Goal: Information Seeking & Learning: Learn about a topic

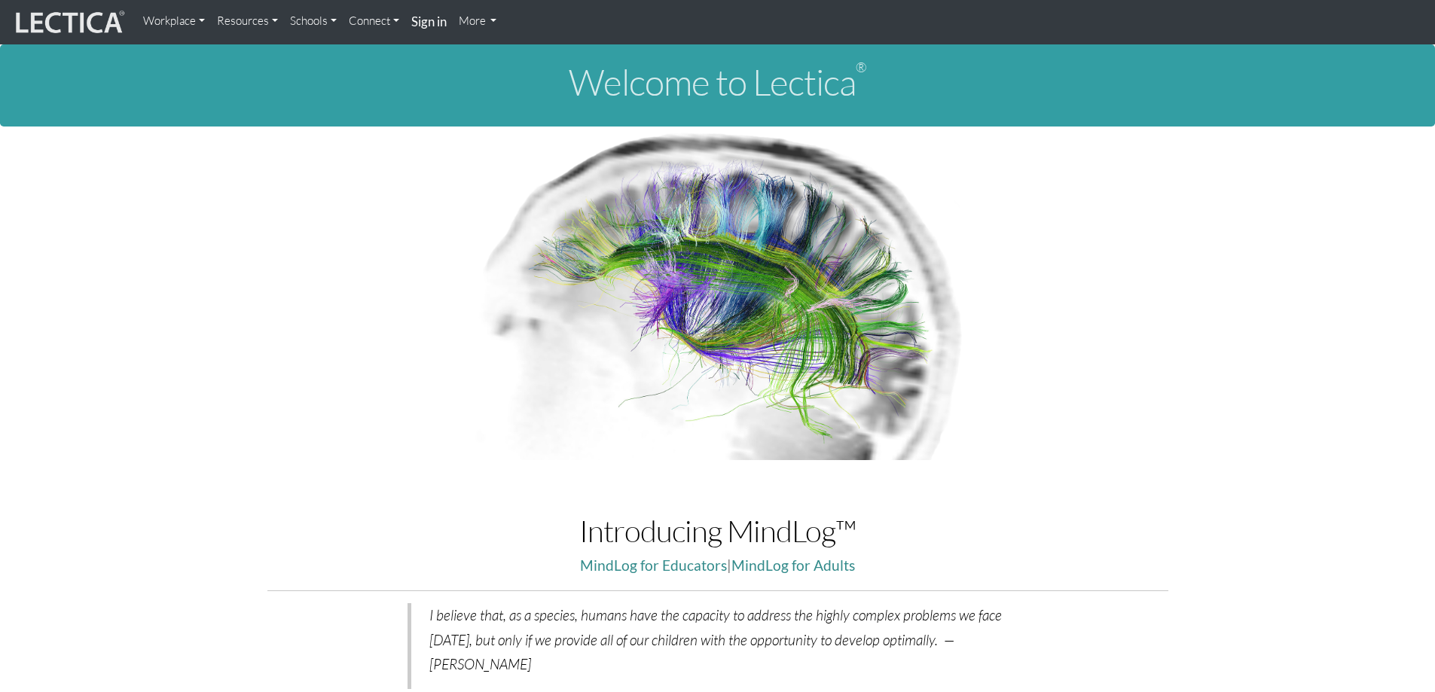
click at [262, 15] on link "Resources" at bounding box center [247, 21] width 73 height 30
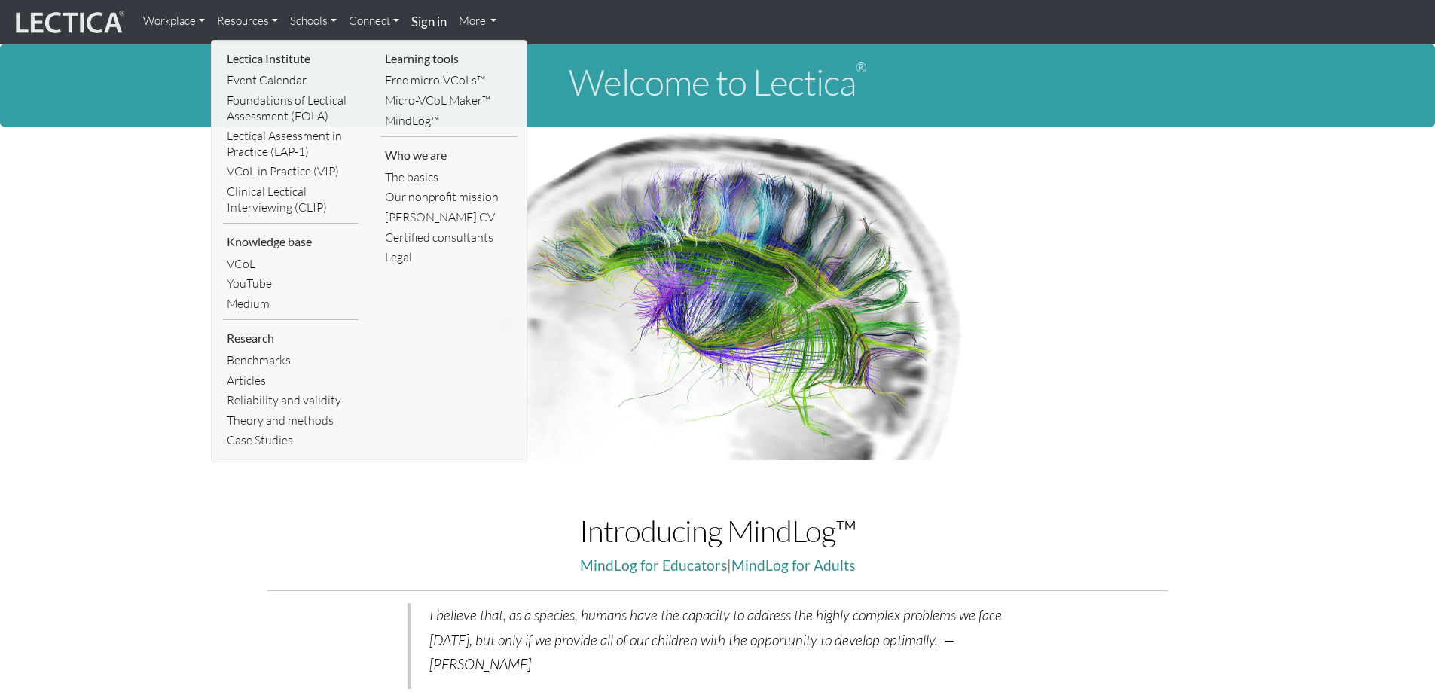
click at [261, 53] on li "Lectica Institute" at bounding box center [291, 59] width 136 height 24
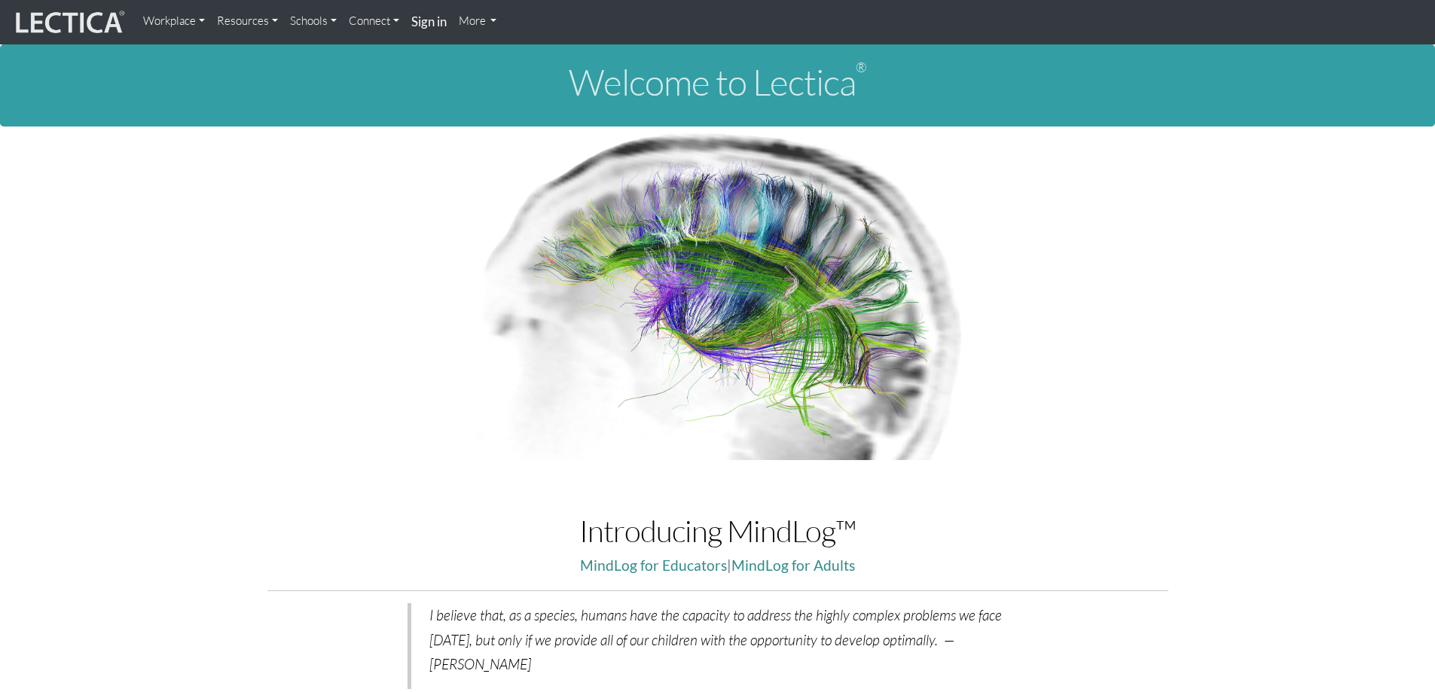
click at [249, 19] on link "Resources" at bounding box center [247, 21] width 73 height 30
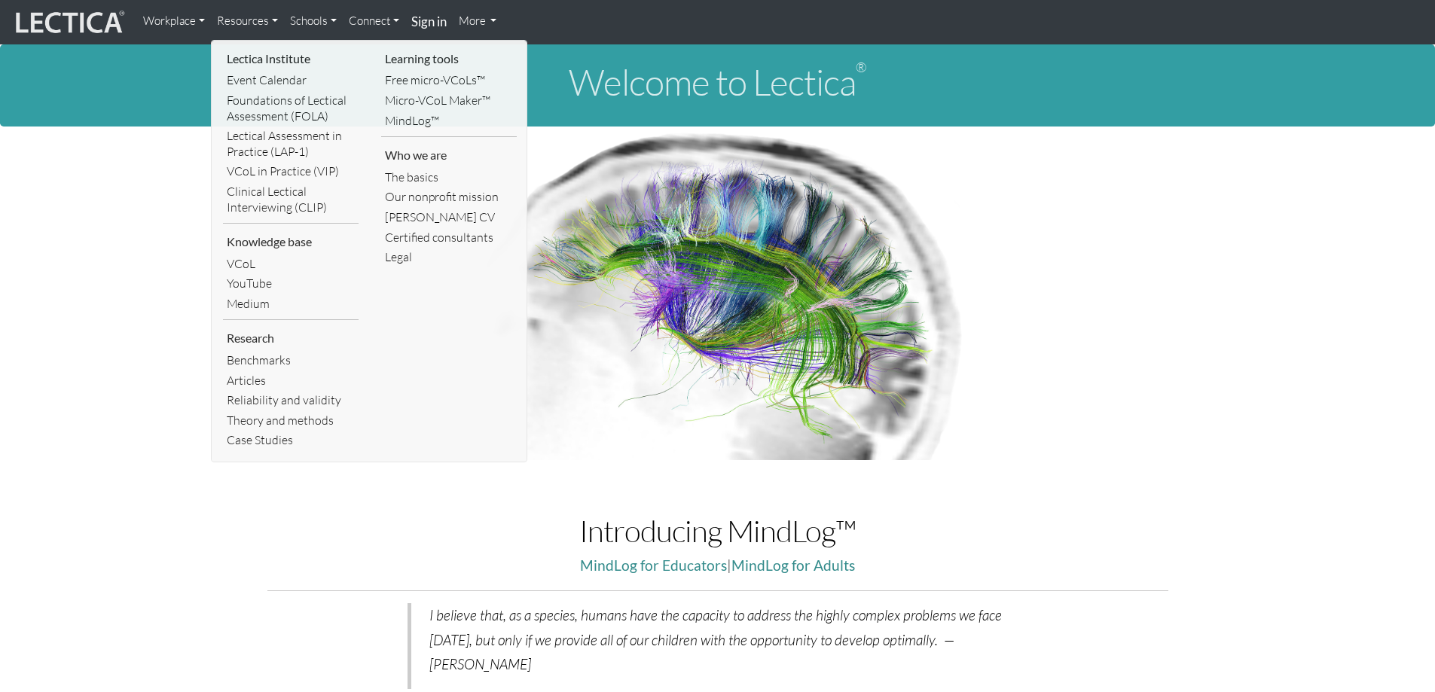
click at [259, 343] on li "Research" at bounding box center [291, 338] width 136 height 24
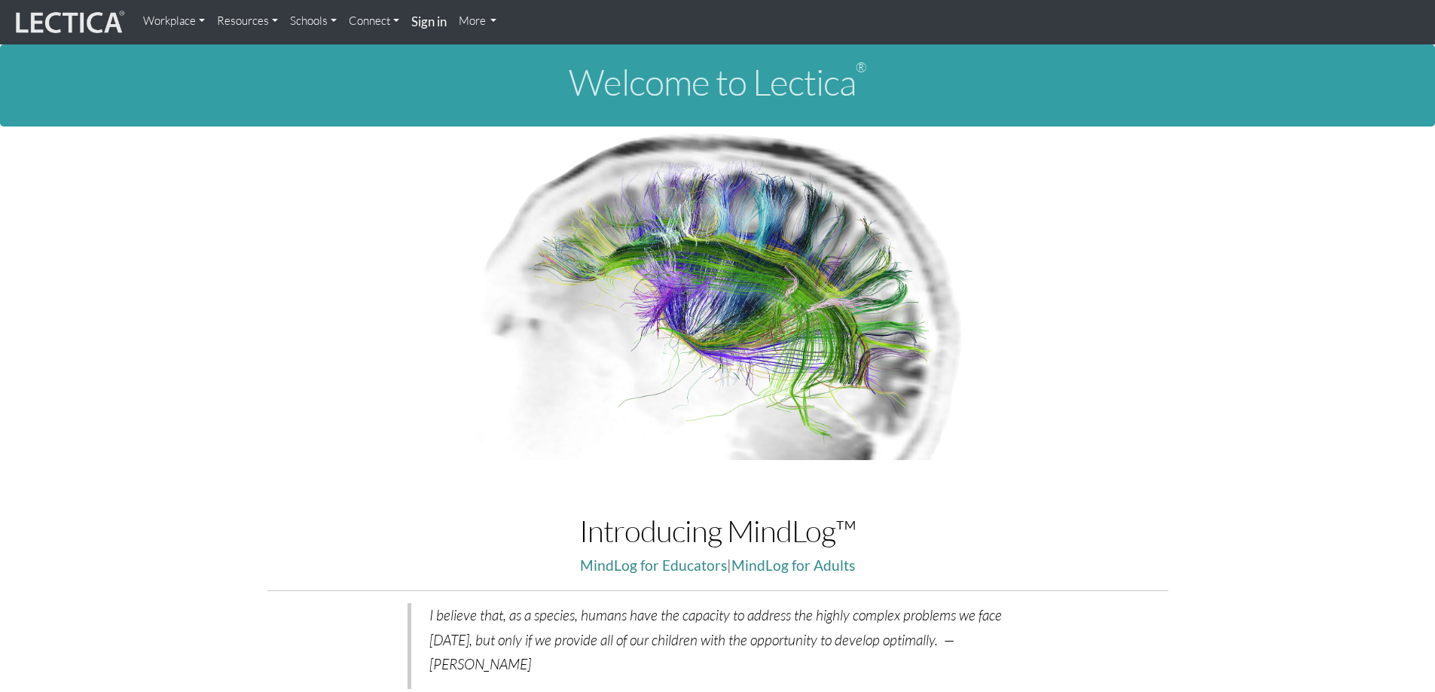
click at [246, 26] on link "Resources" at bounding box center [247, 21] width 73 height 30
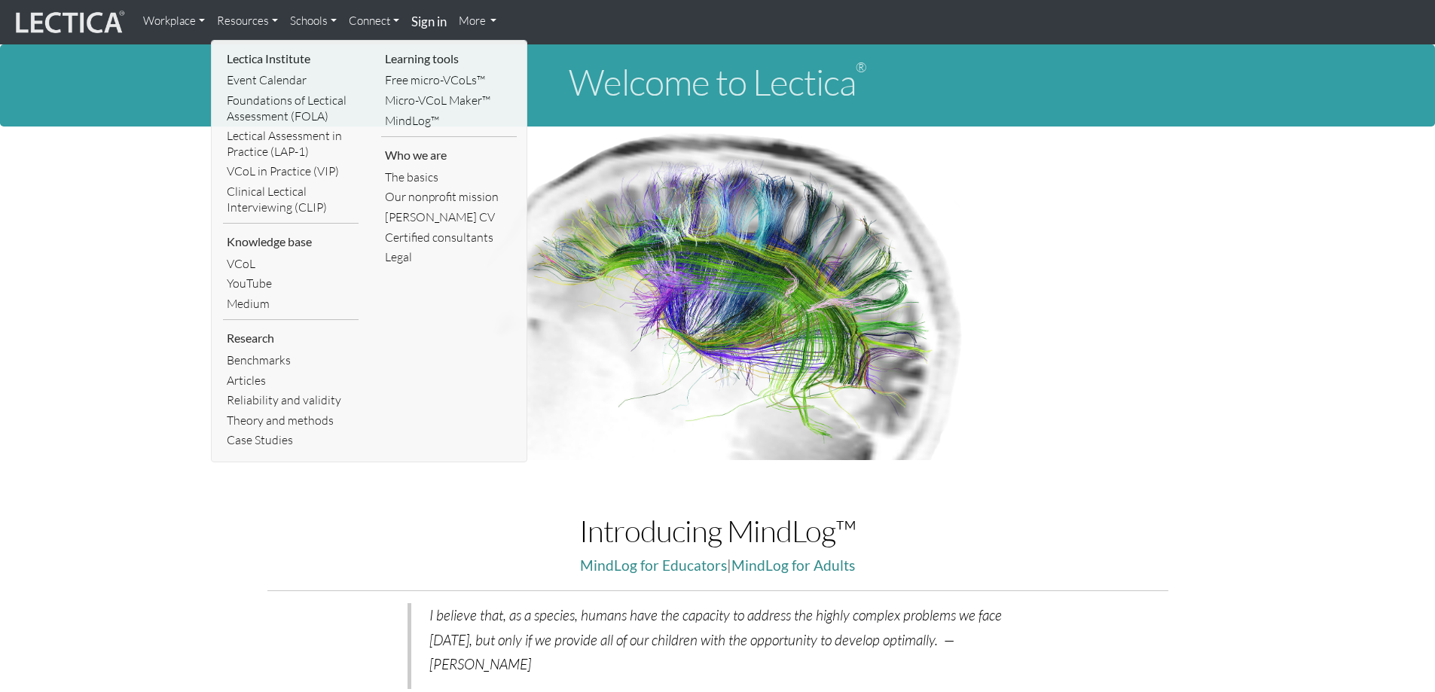
click at [169, 17] on link "Workplace" at bounding box center [174, 21] width 74 height 30
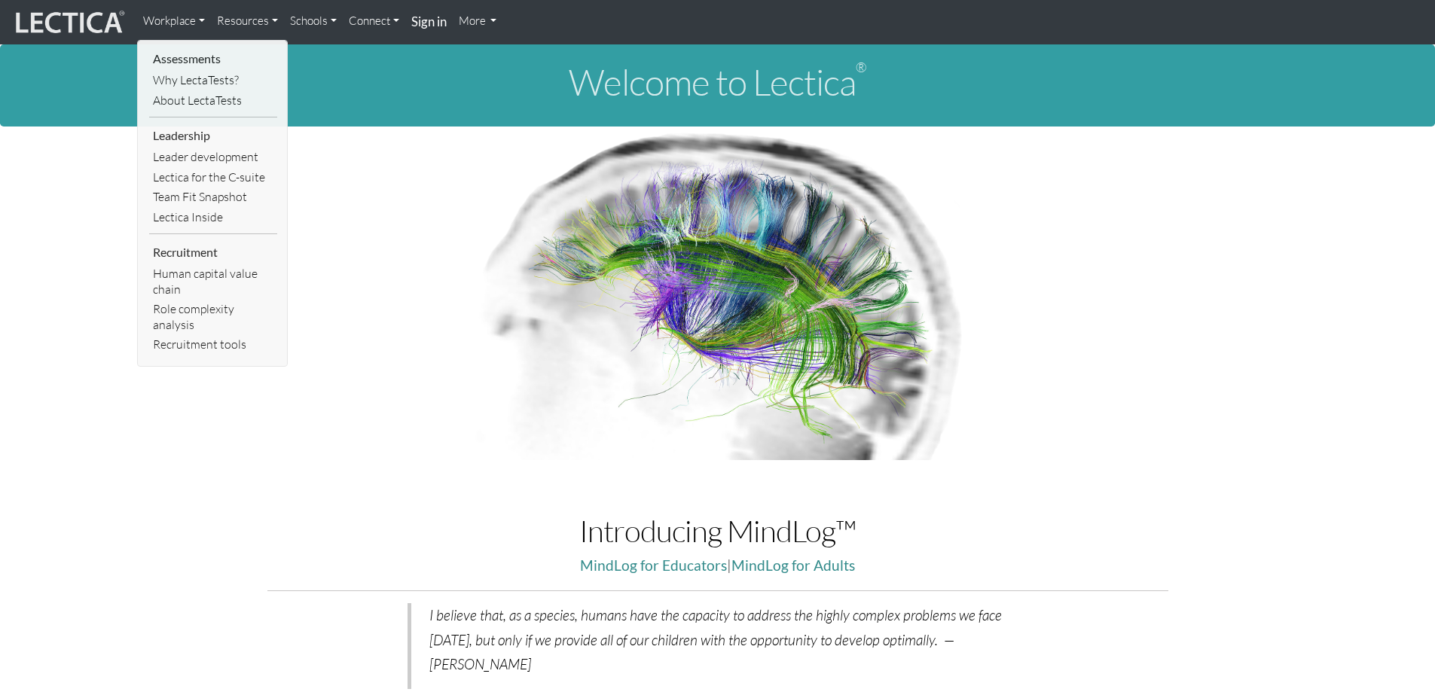
click at [63, 24] on img at bounding box center [68, 22] width 113 height 29
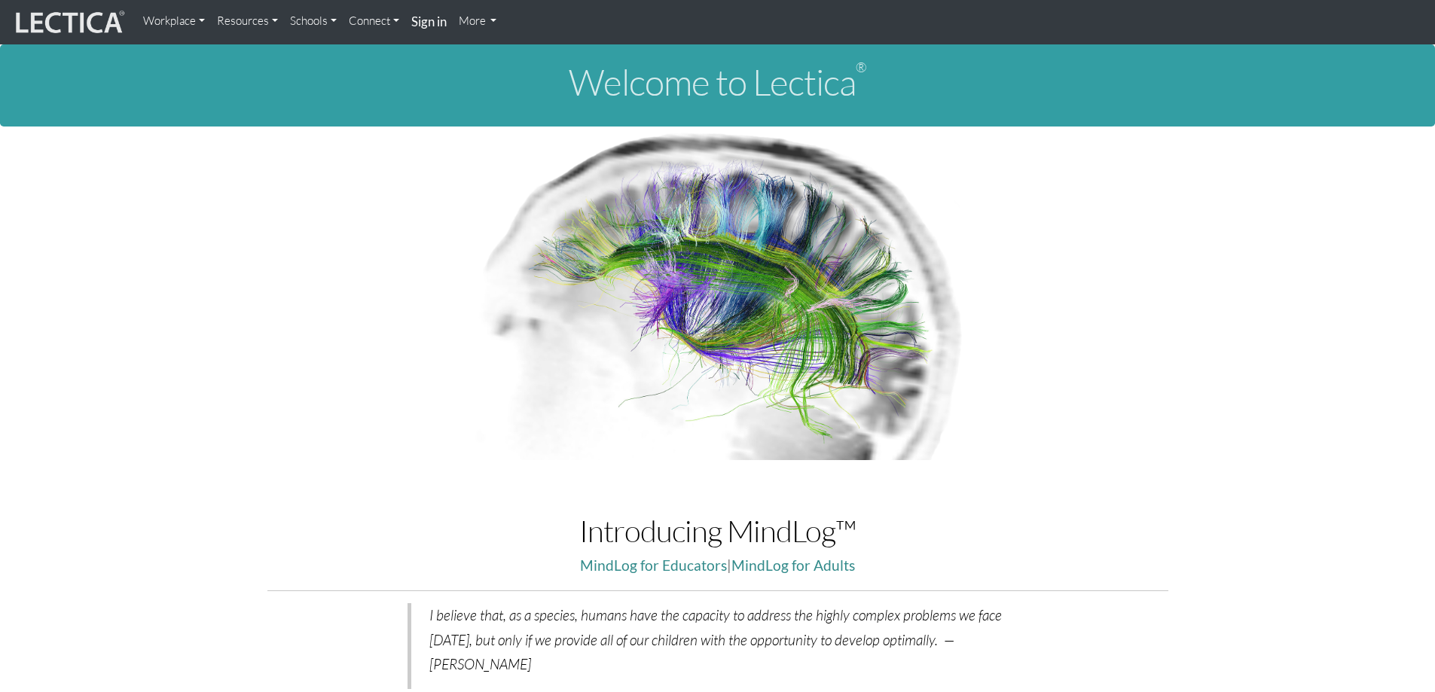
click at [468, 22] on link "More" at bounding box center [478, 21] width 50 height 30
click at [402, 273] on p at bounding box center [718, 294] width 836 height 334
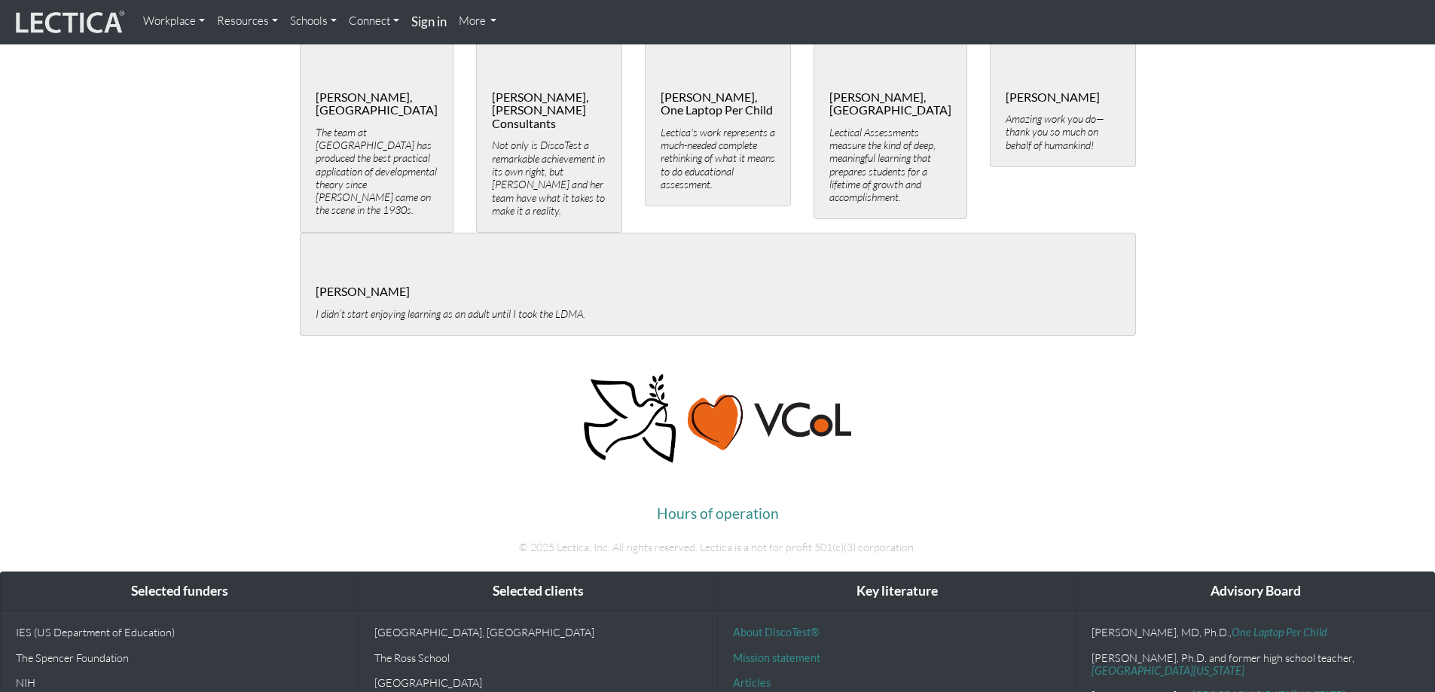
scroll to position [2948, 0]
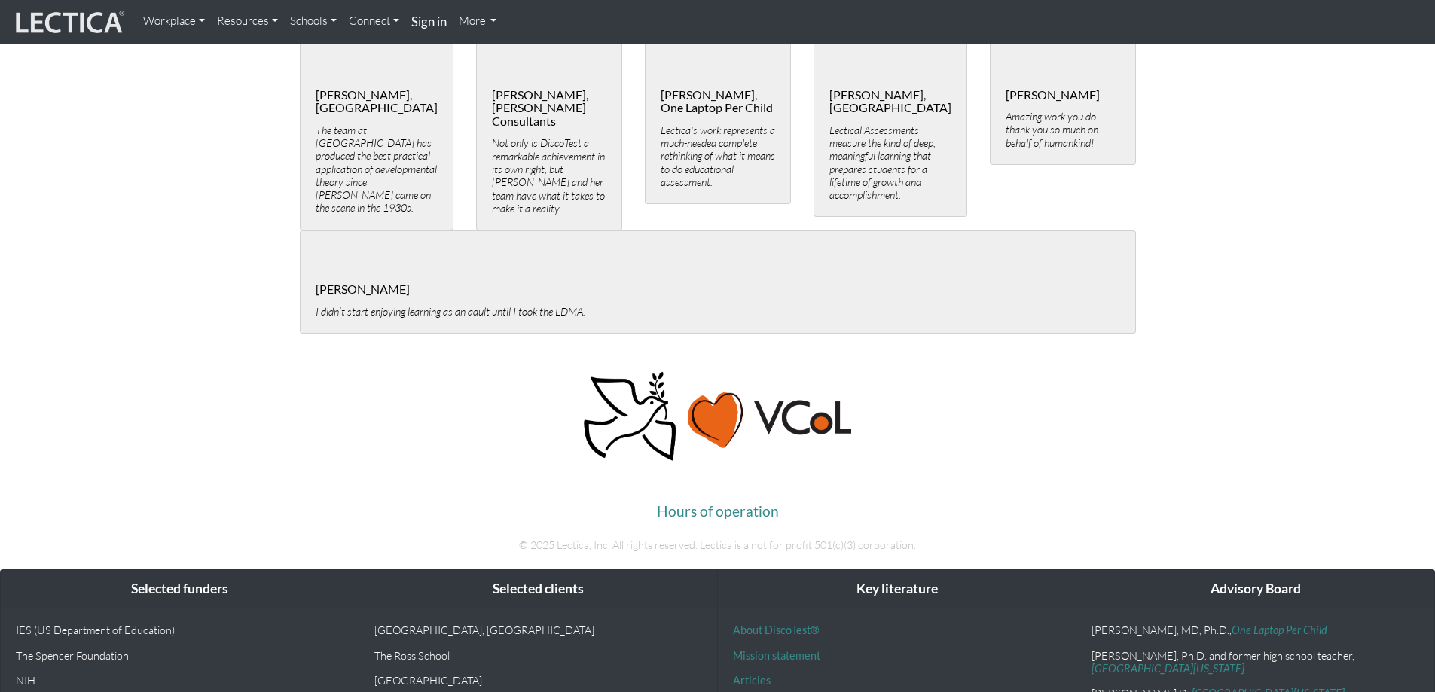
click at [1118, 624] on p "Antonio Battro, MD, Ph.D., One Laptop Per Child" at bounding box center [1255, 630] width 328 height 13
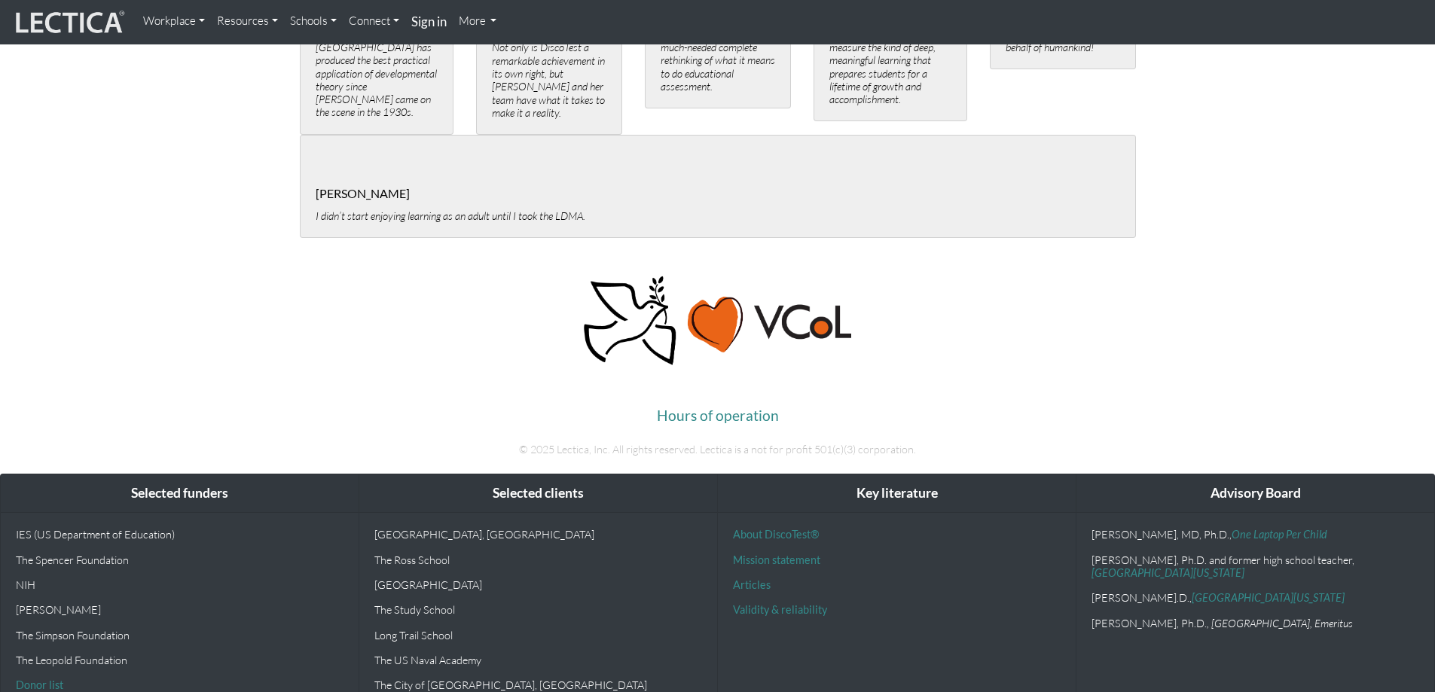
scroll to position [3045, 0]
click at [68, 527] on p "IES (US Department of Education)" at bounding box center [180, 533] width 328 height 13
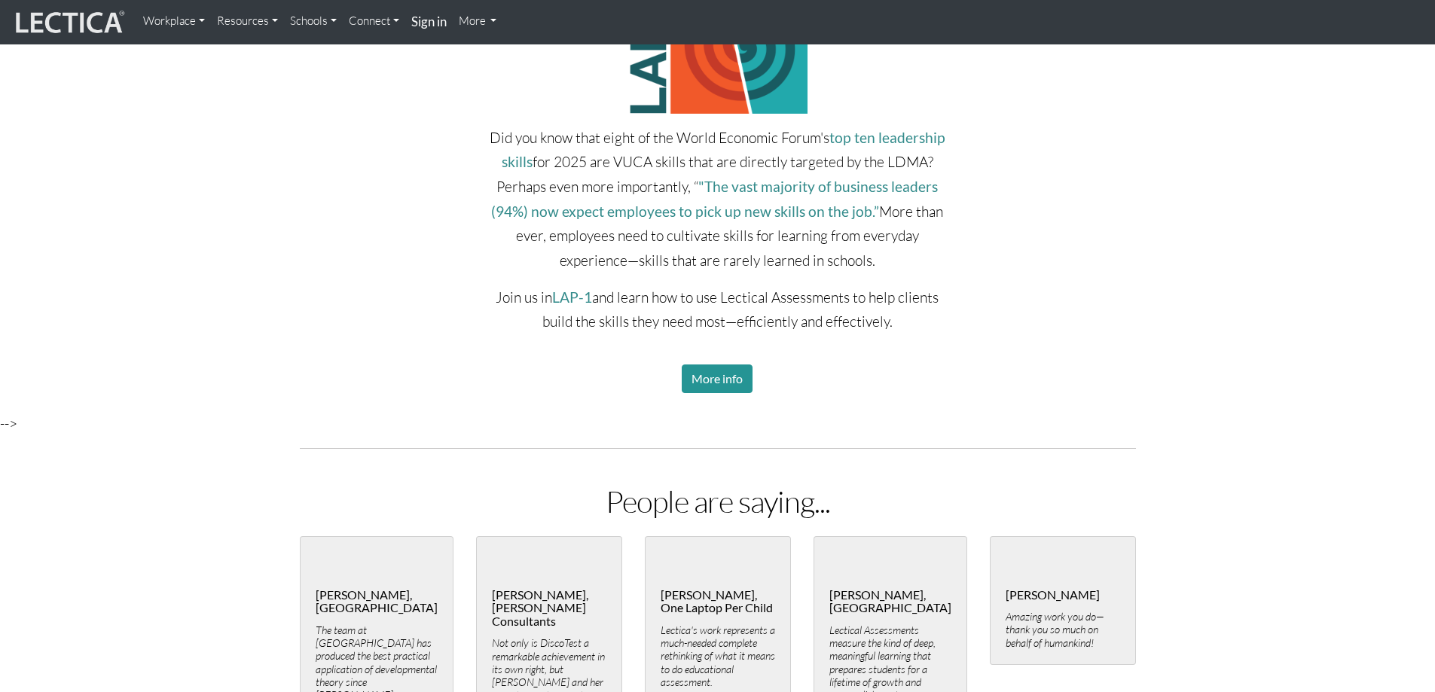
scroll to position [1435, 0]
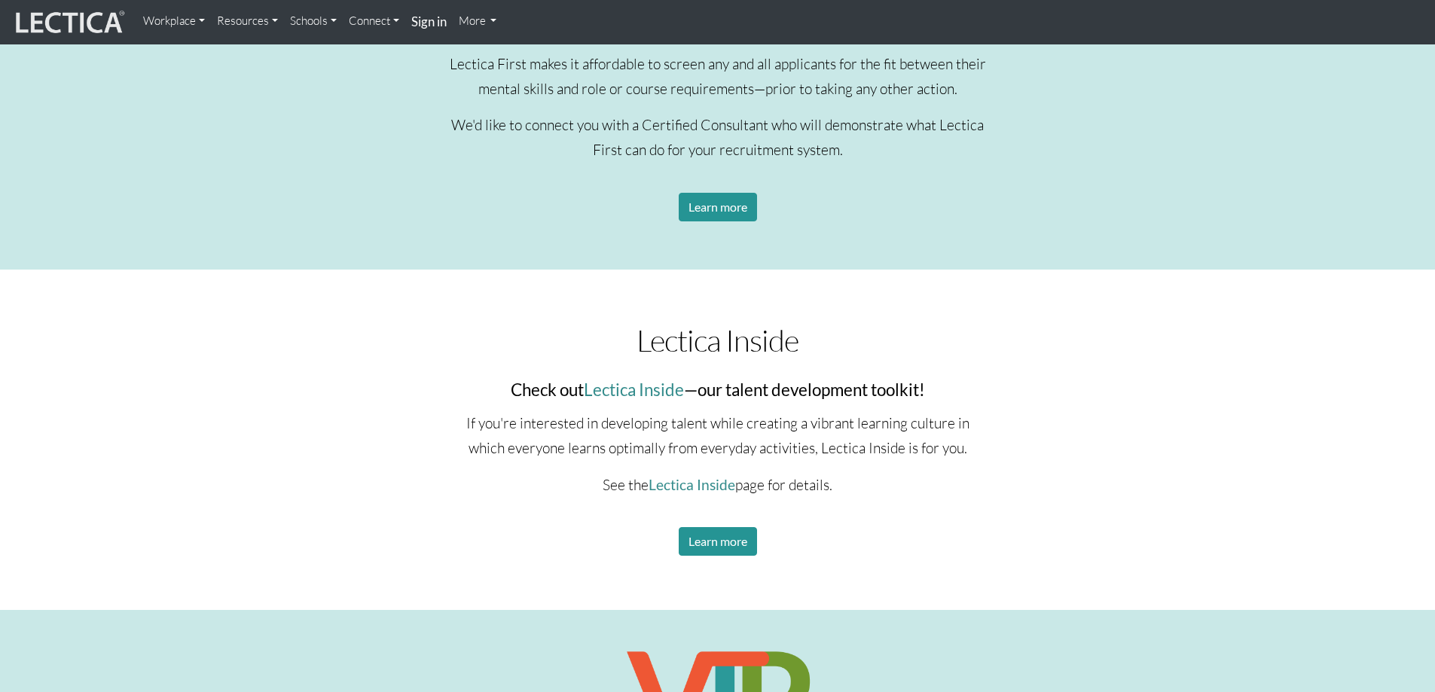
click at [479, 23] on link "More" at bounding box center [478, 21] width 50 height 30
click at [169, 23] on link "Workplace" at bounding box center [174, 21] width 74 height 30
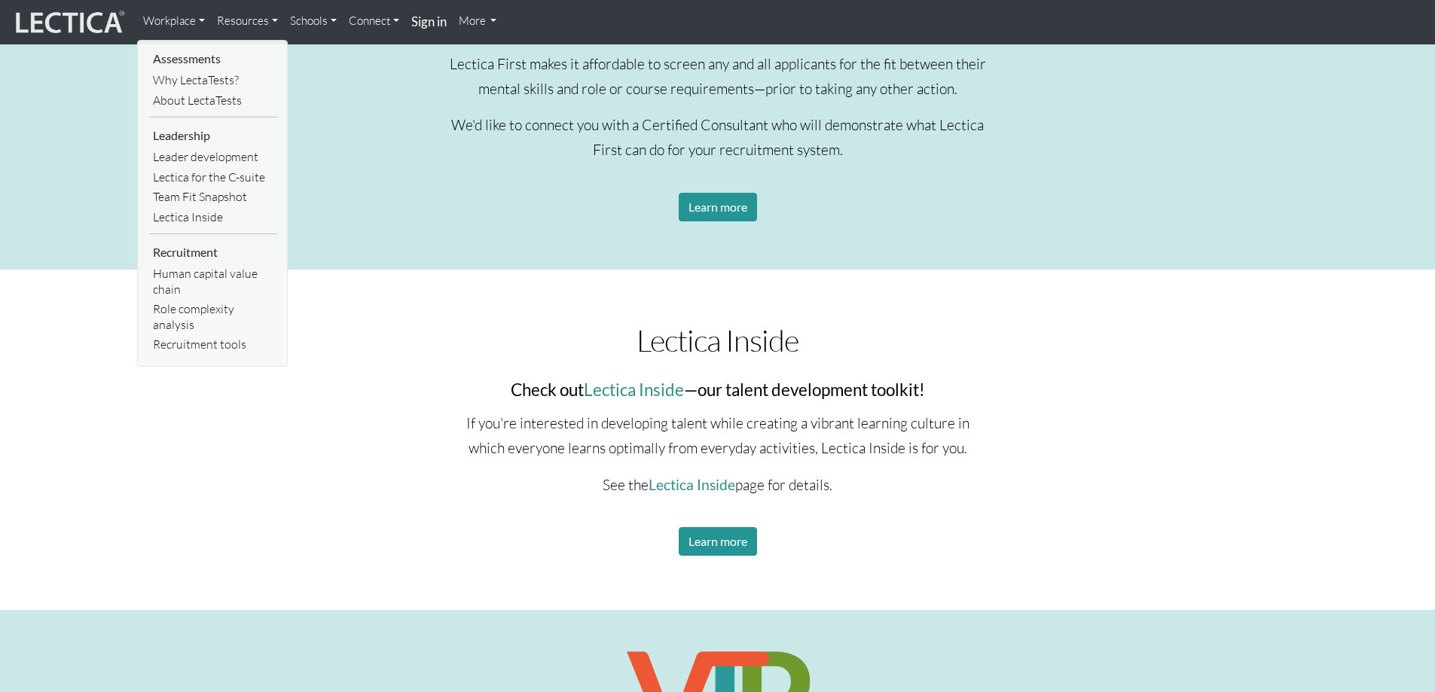
click at [78, 24] on img at bounding box center [68, 22] width 113 height 29
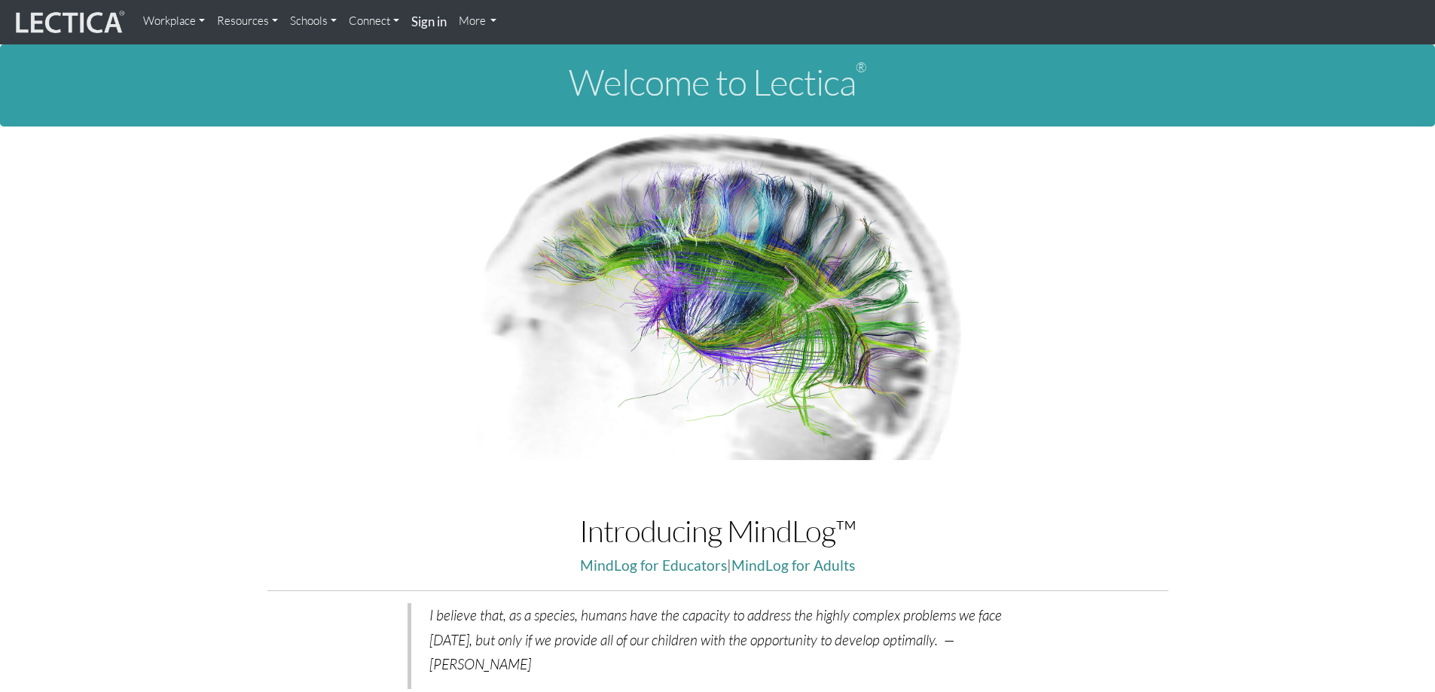
click at [474, 15] on link "More" at bounding box center [478, 21] width 50 height 30
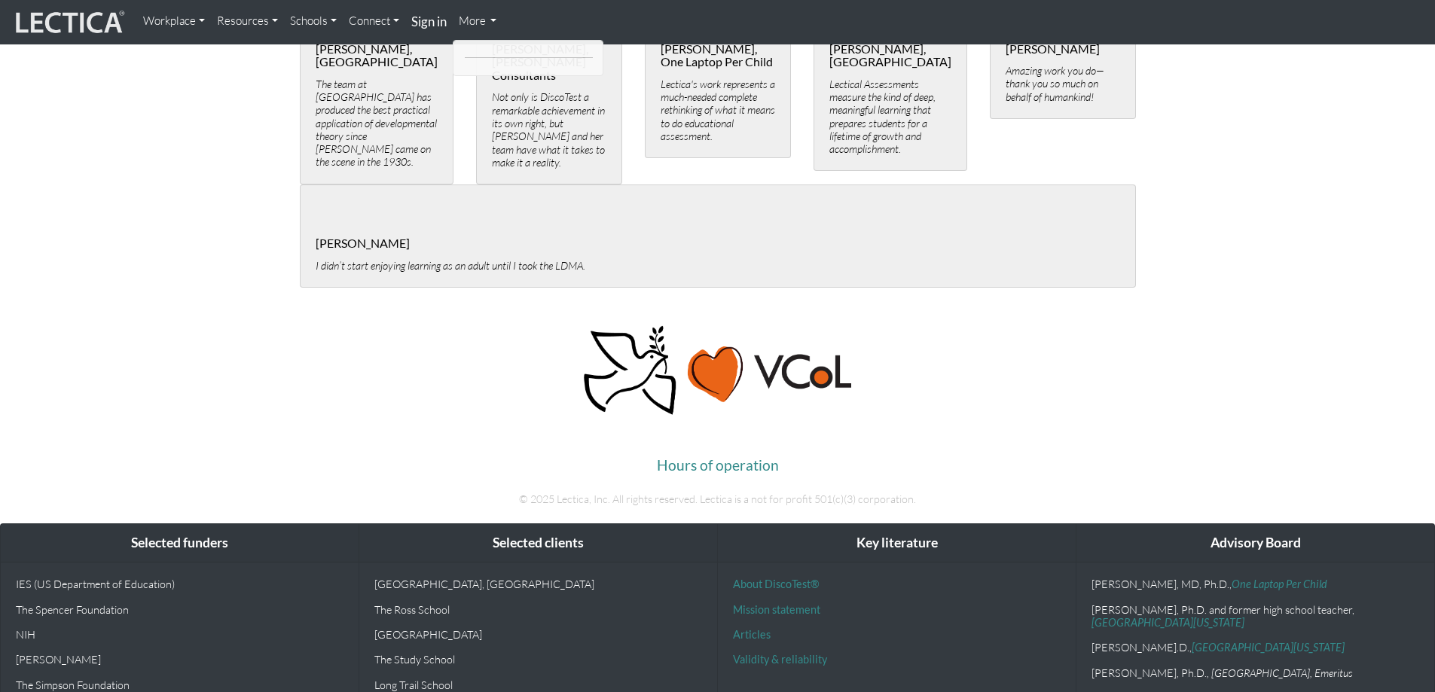
scroll to position [3007, 0]
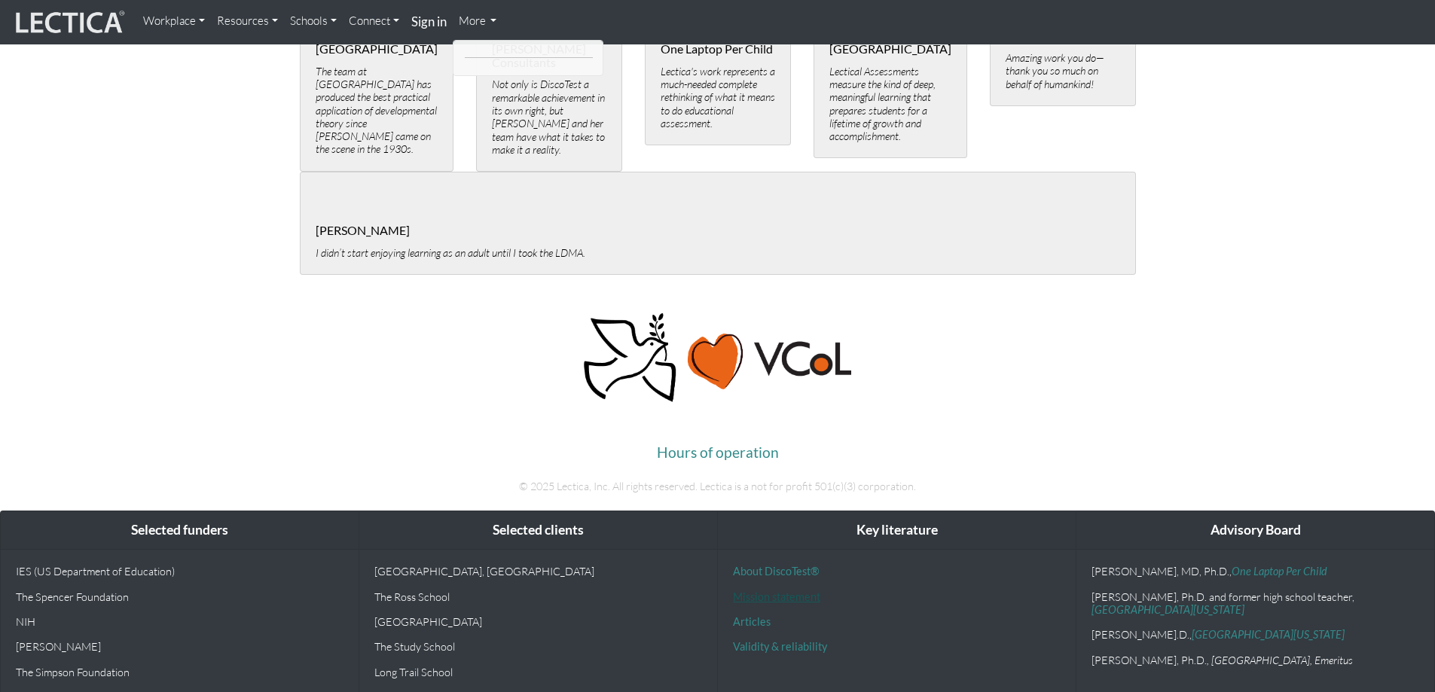
click at [762, 590] on link "Mission statement" at bounding box center [776, 596] width 87 height 13
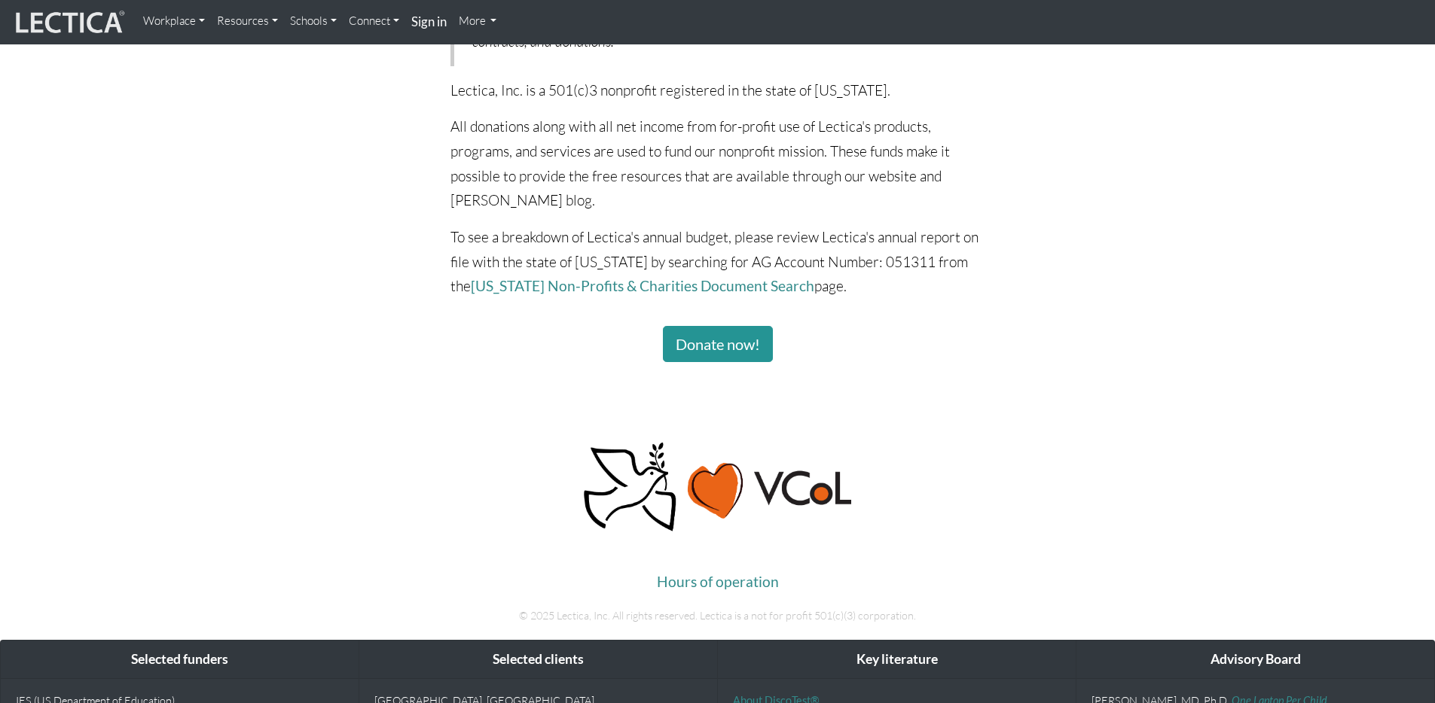
scroll to position [1517, 0]
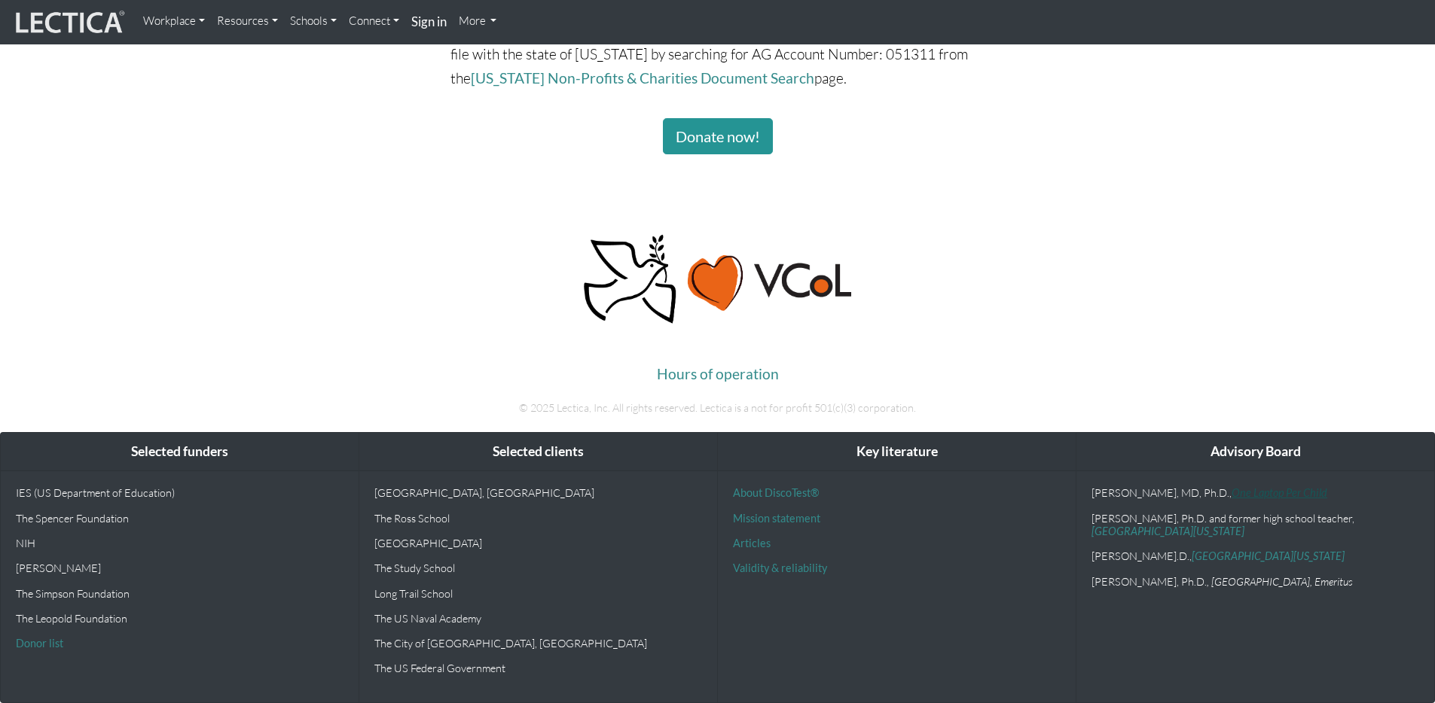
click at [1259, 491] on link "One Laptop Per Child" at bounding box center [1279, 492] width 96 height 13
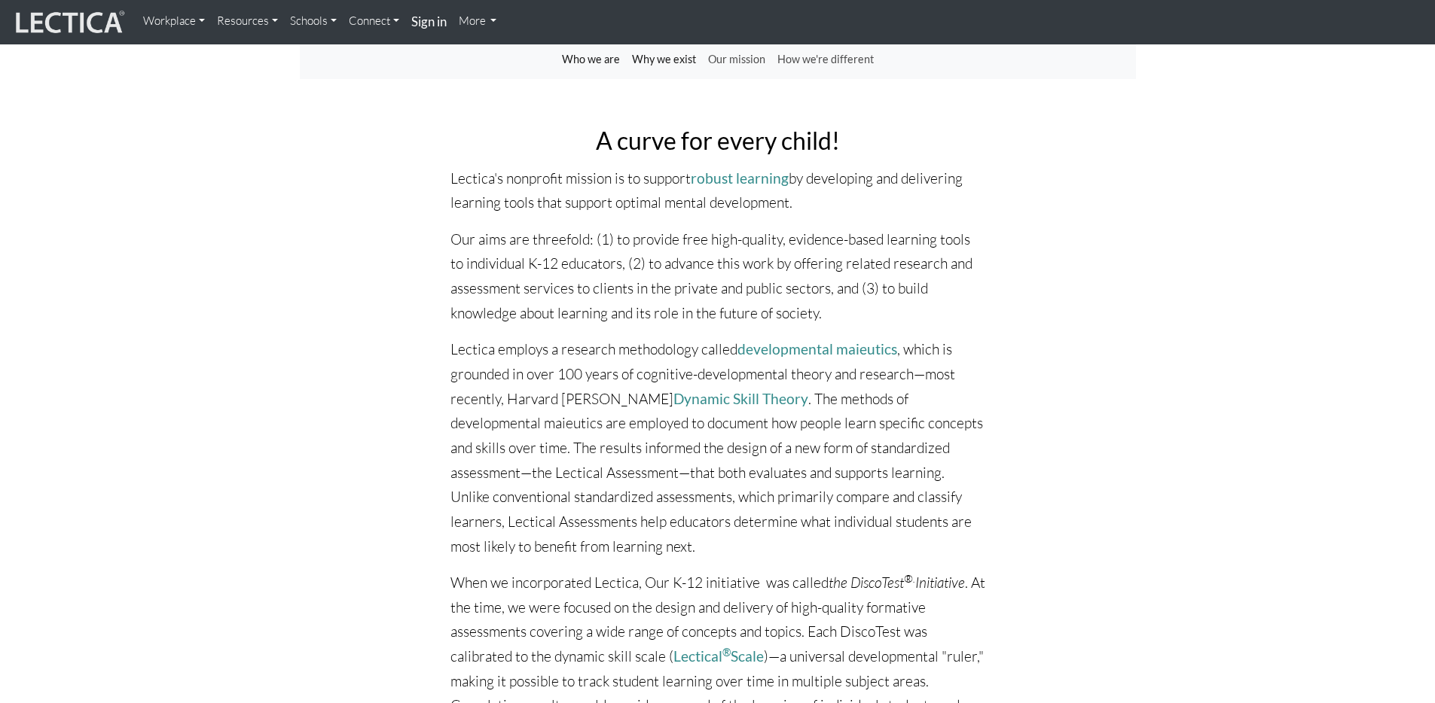
scroll to position [0, 0]
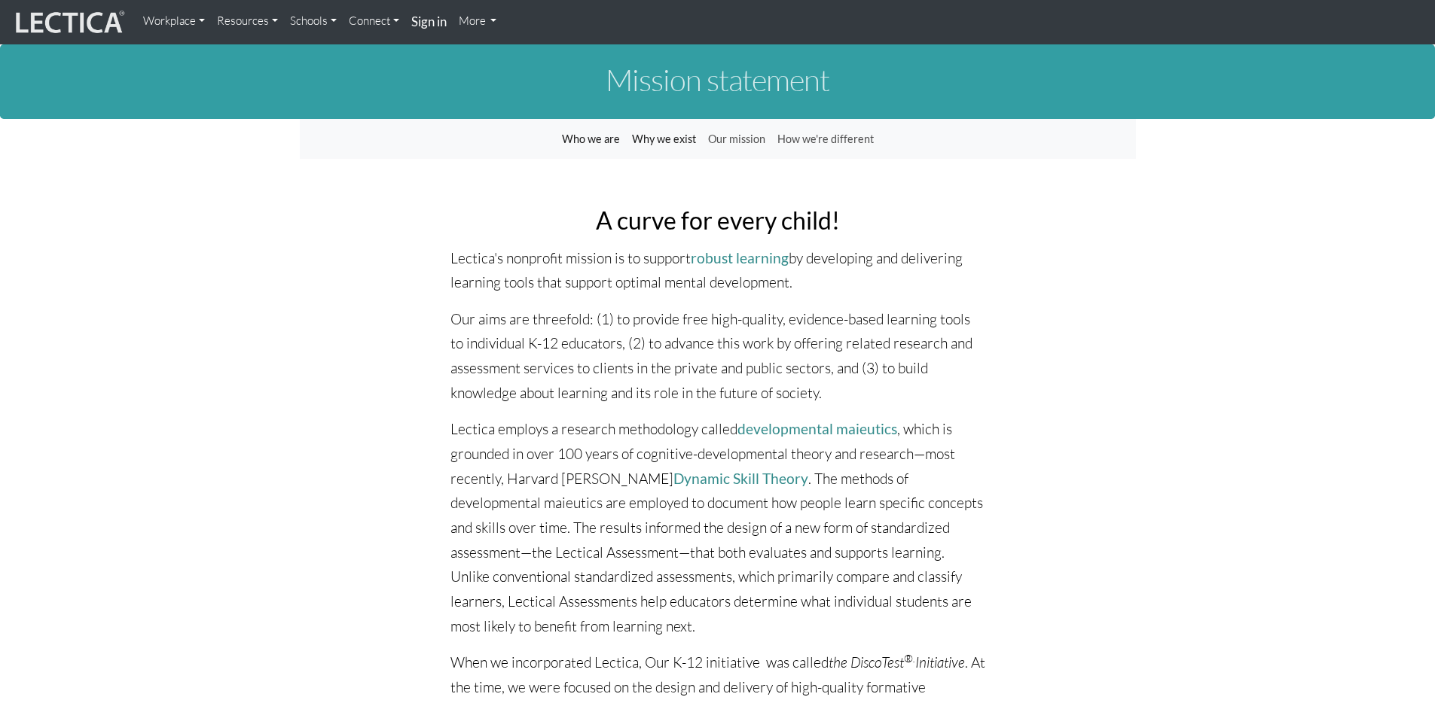
click at [596, 136] on link "Who we are" at bounding box center [591, 139] width 70 height 29
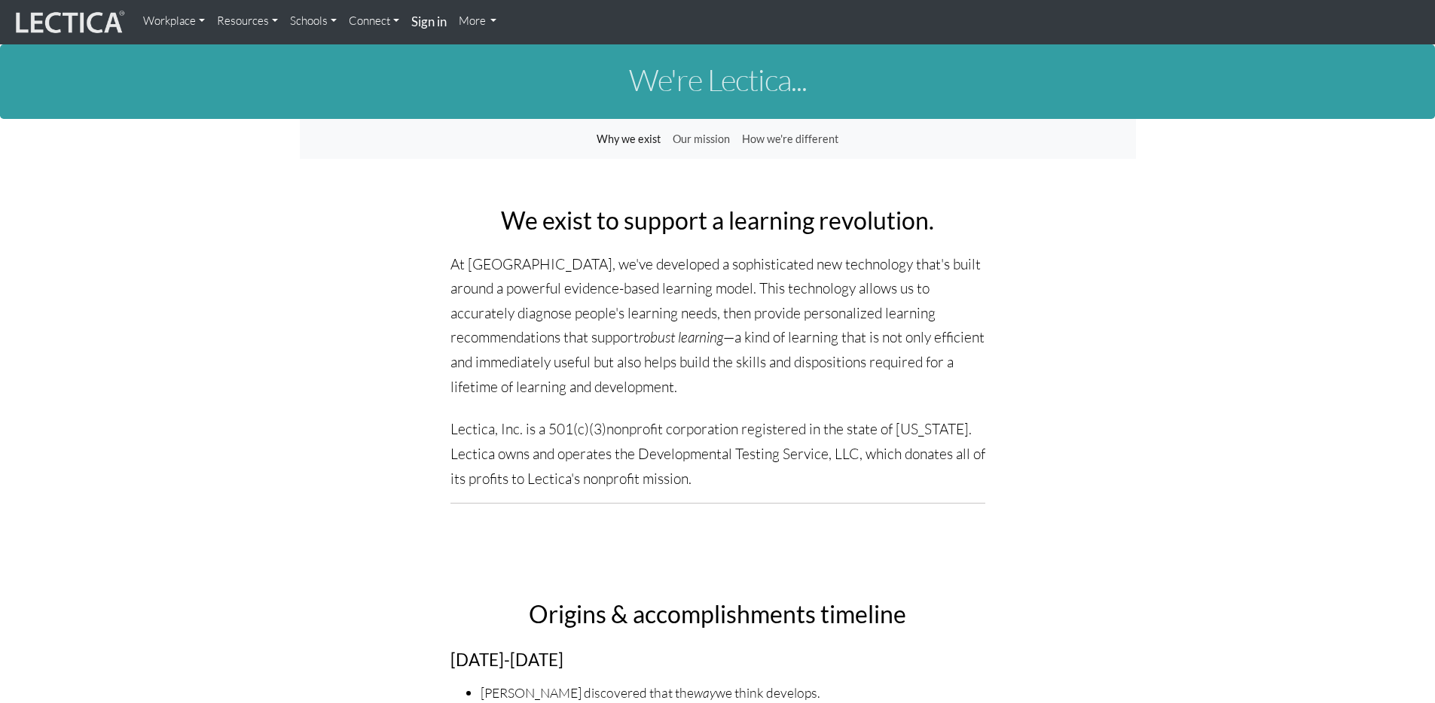
click at [267, 20] on link "Resources" at bounding box center [247, 21] width 73 height 30
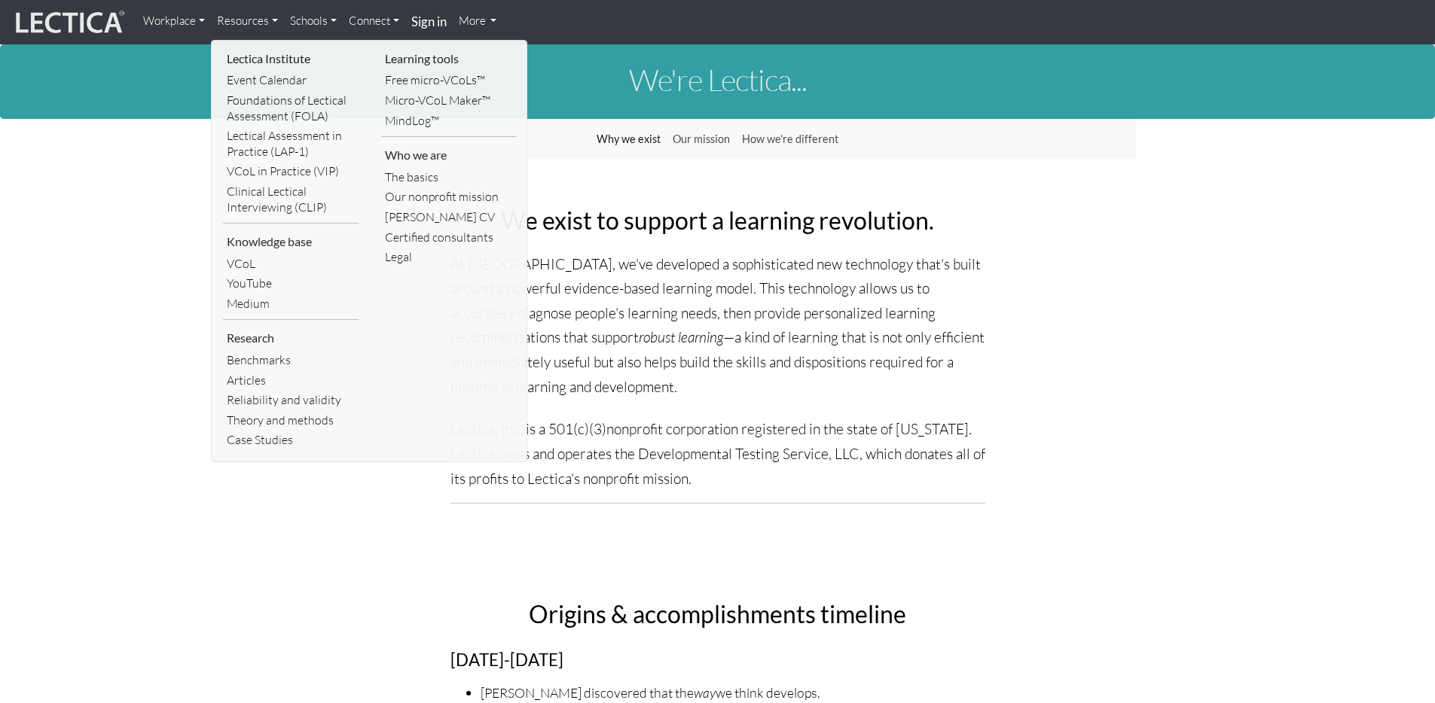
click at [378, 20] on link "Connect" at bounding box center [374, 21] width 63 height 30
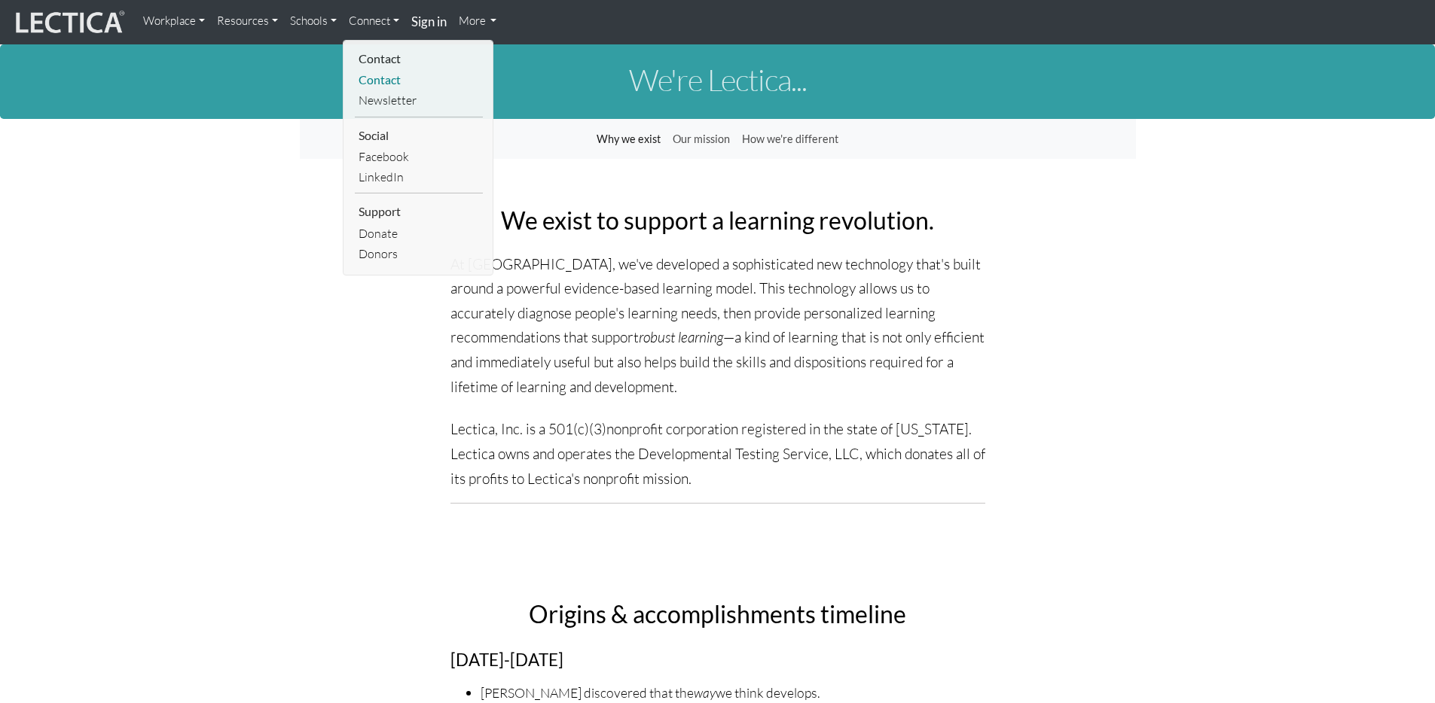
click at [381, 81] on link "Contact" at bounding box center [419, 80] width 128 height 20
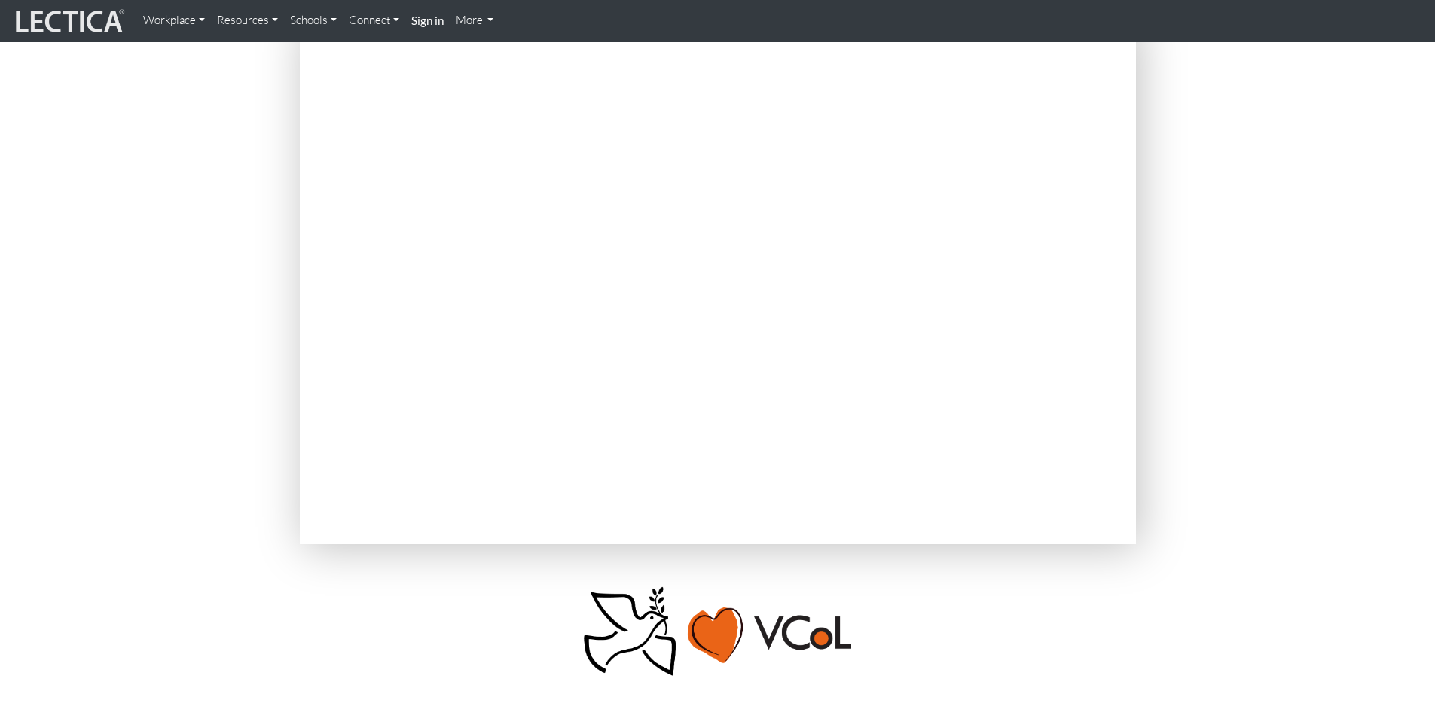
scroll to position [200, 0]
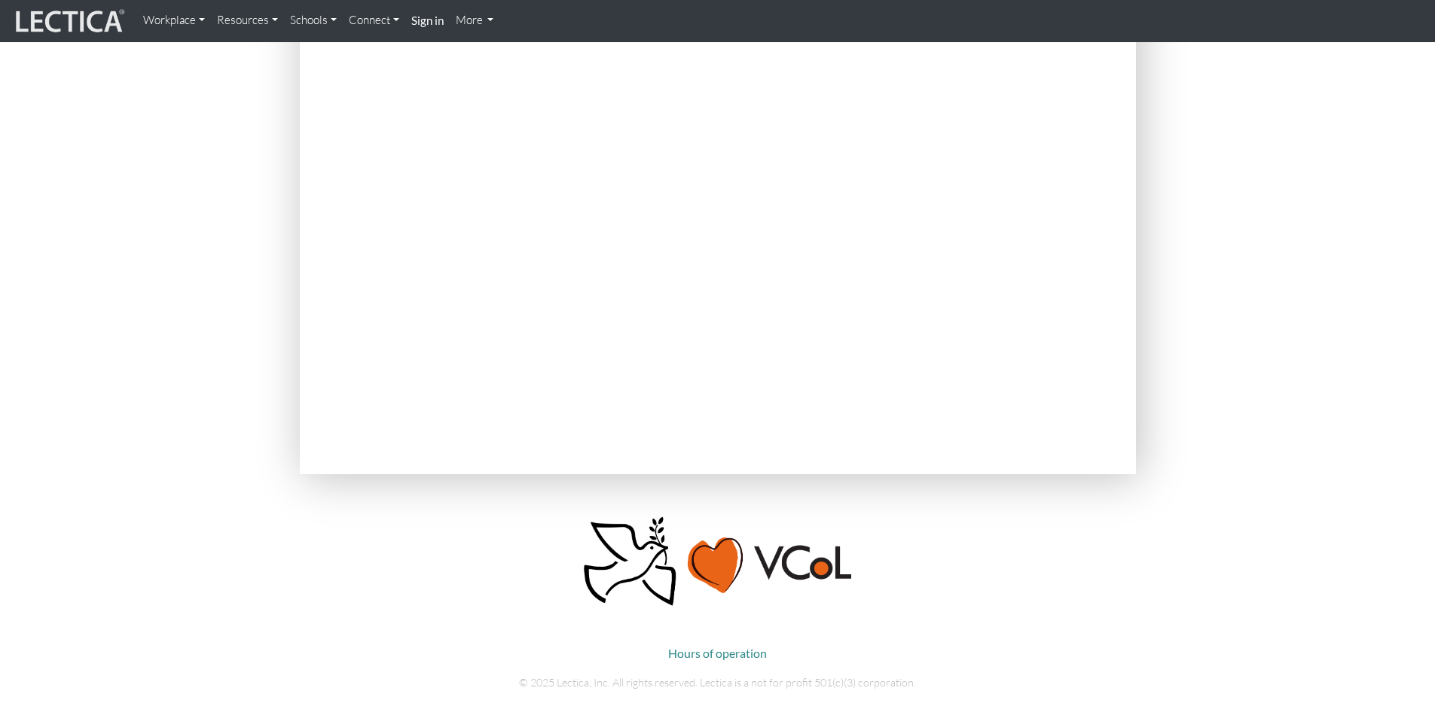
click at [394, 13] on link "Connect" at bounding box center [374, 20] width 63 height 29
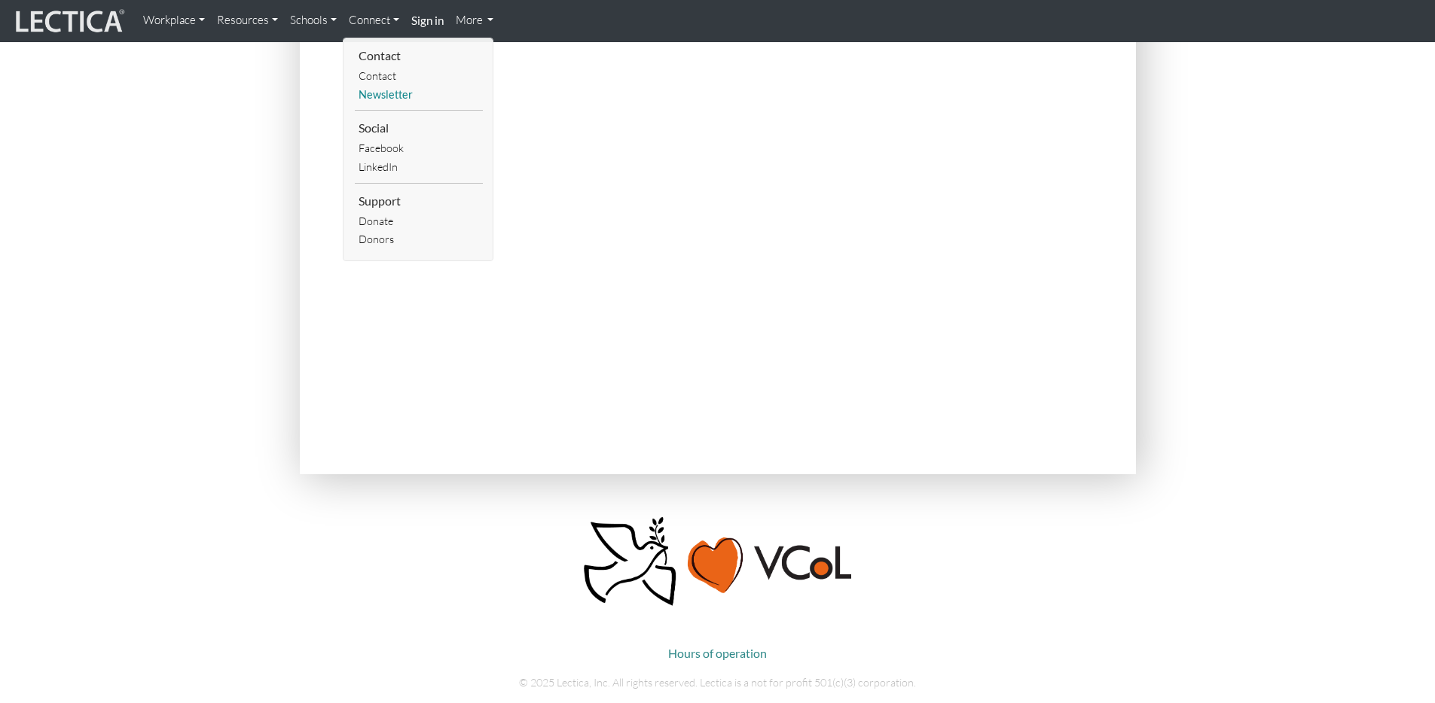
click at [386, 96] on link "Newsletter" at bounding box center [419, 95] width 128 height 19
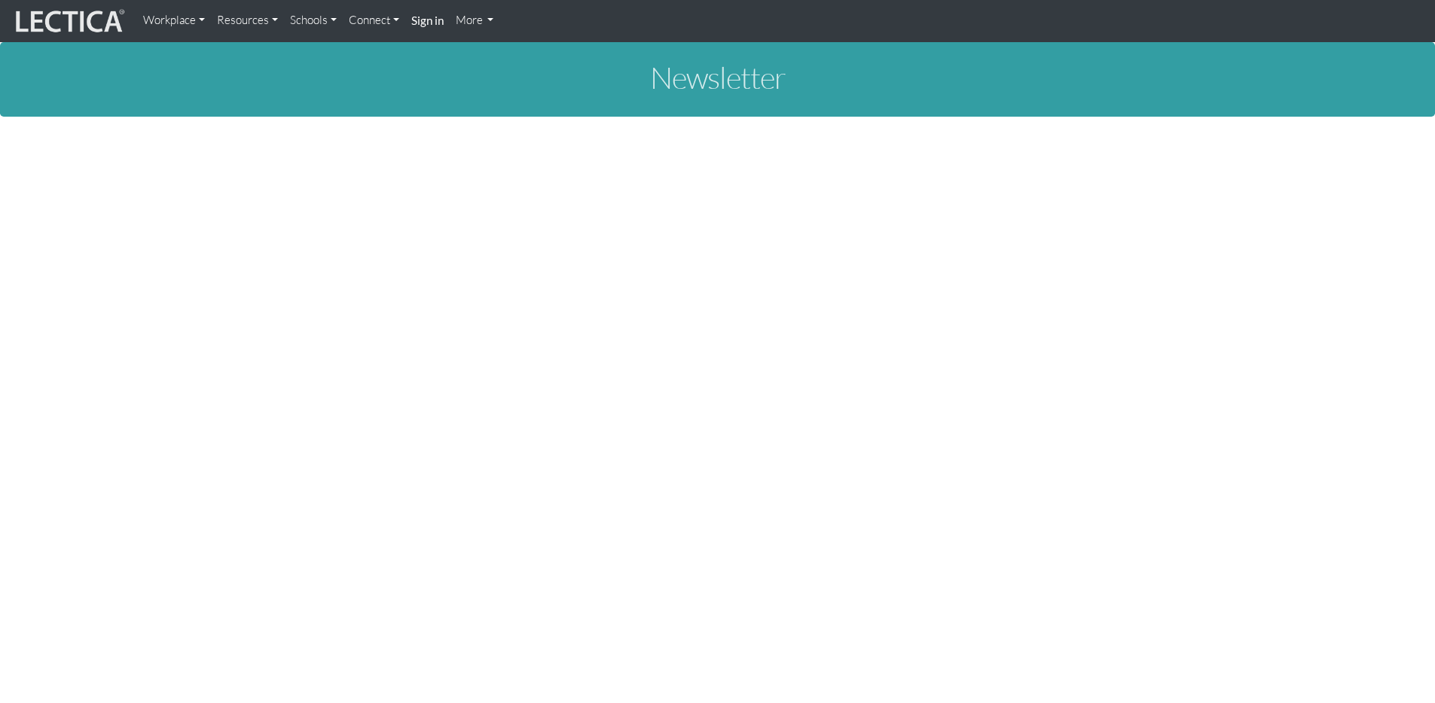
click at [299, 17] on link "Schools" at bounding box center [313, 20] width 59 height 29
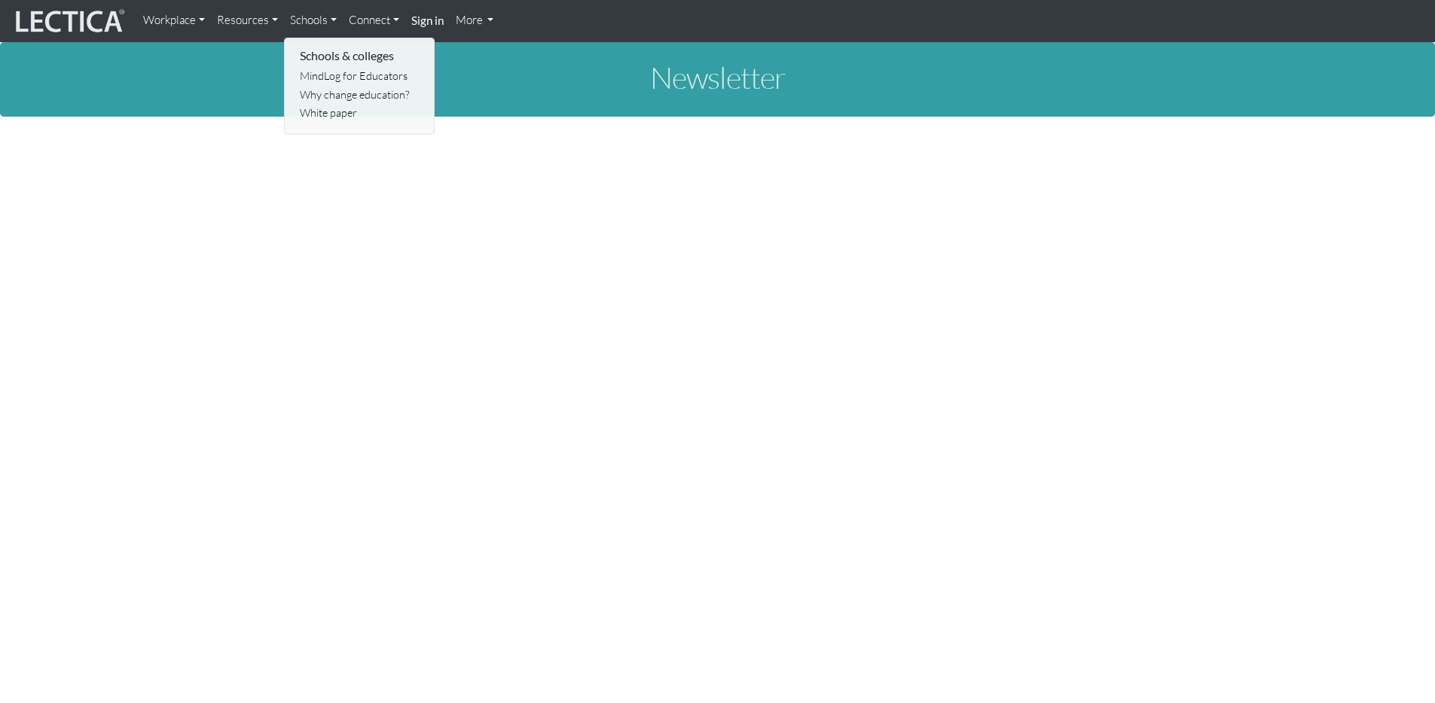
click at [261, 25] on link "Resources" at bounding box center [247, 20] width 73 height 29
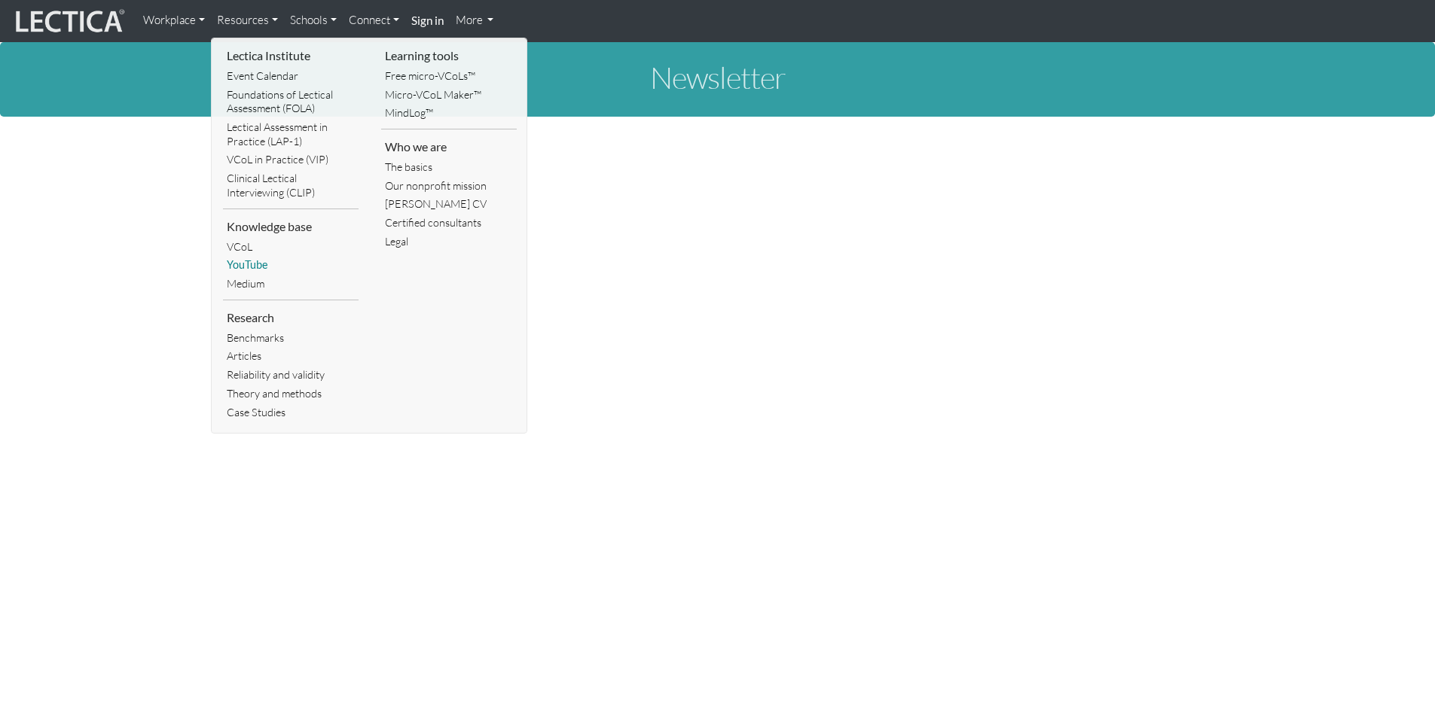
click at [261, 261] on link "YouTube" at bounding box center [291, 265] width 136 height 19
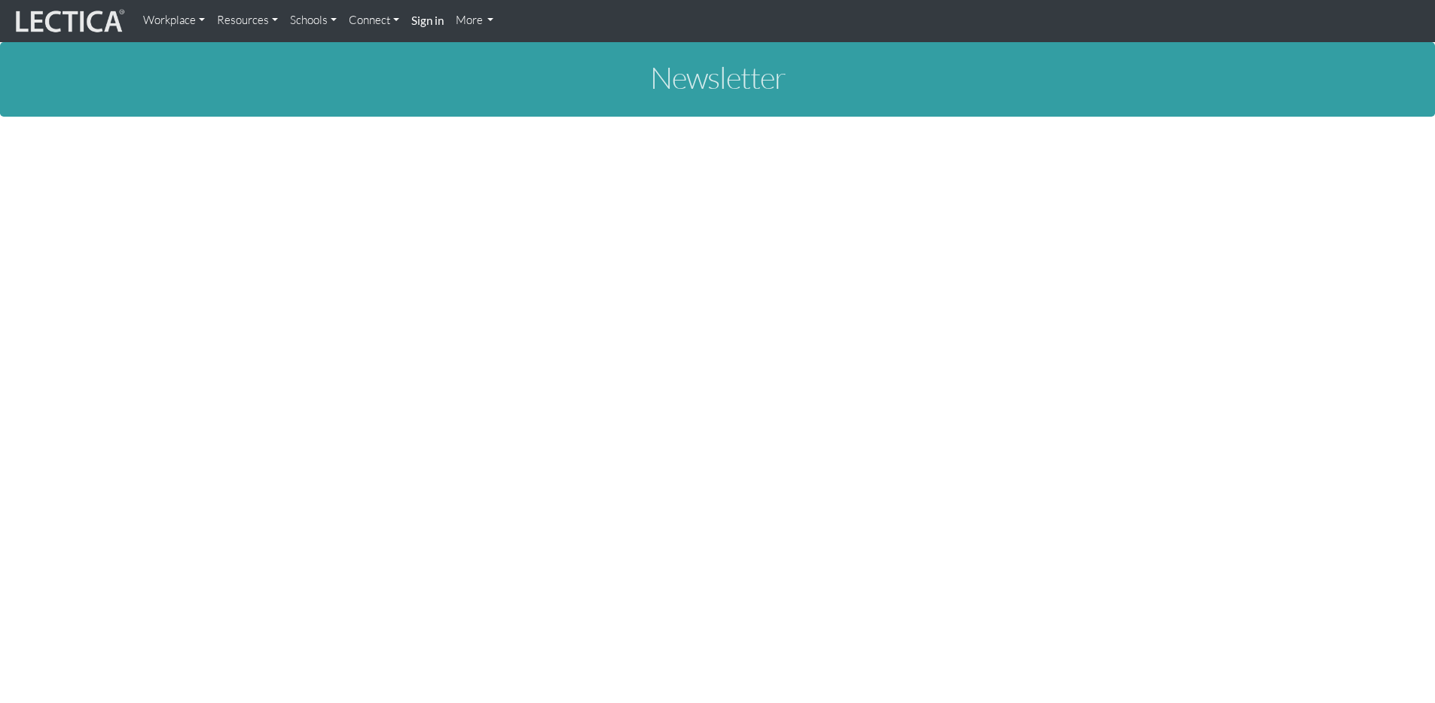
click at [188, 19] on link "Workplace" at bounding box center [174, 20] width 74 height 29
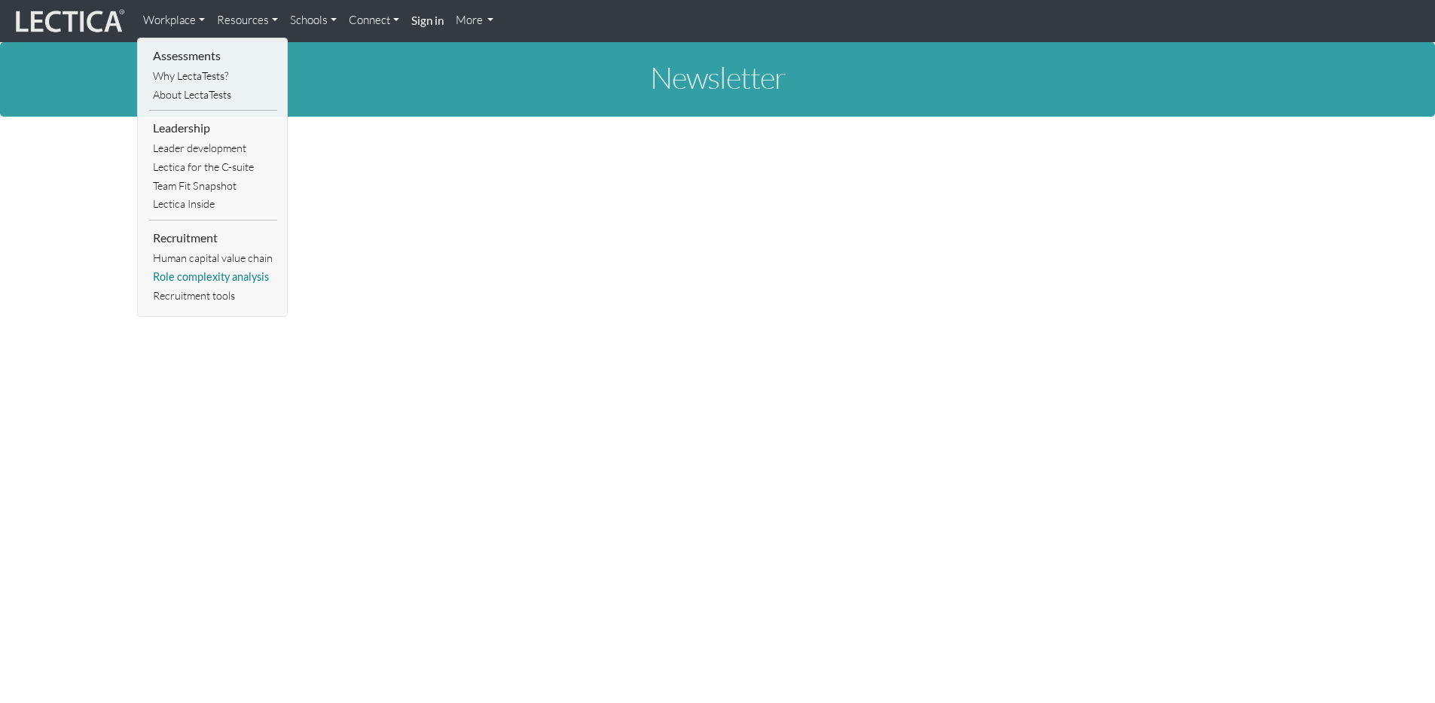
click at [201, 276] on link "Role complexity analysis" at bounding box center [213, 277] width 128 height 19
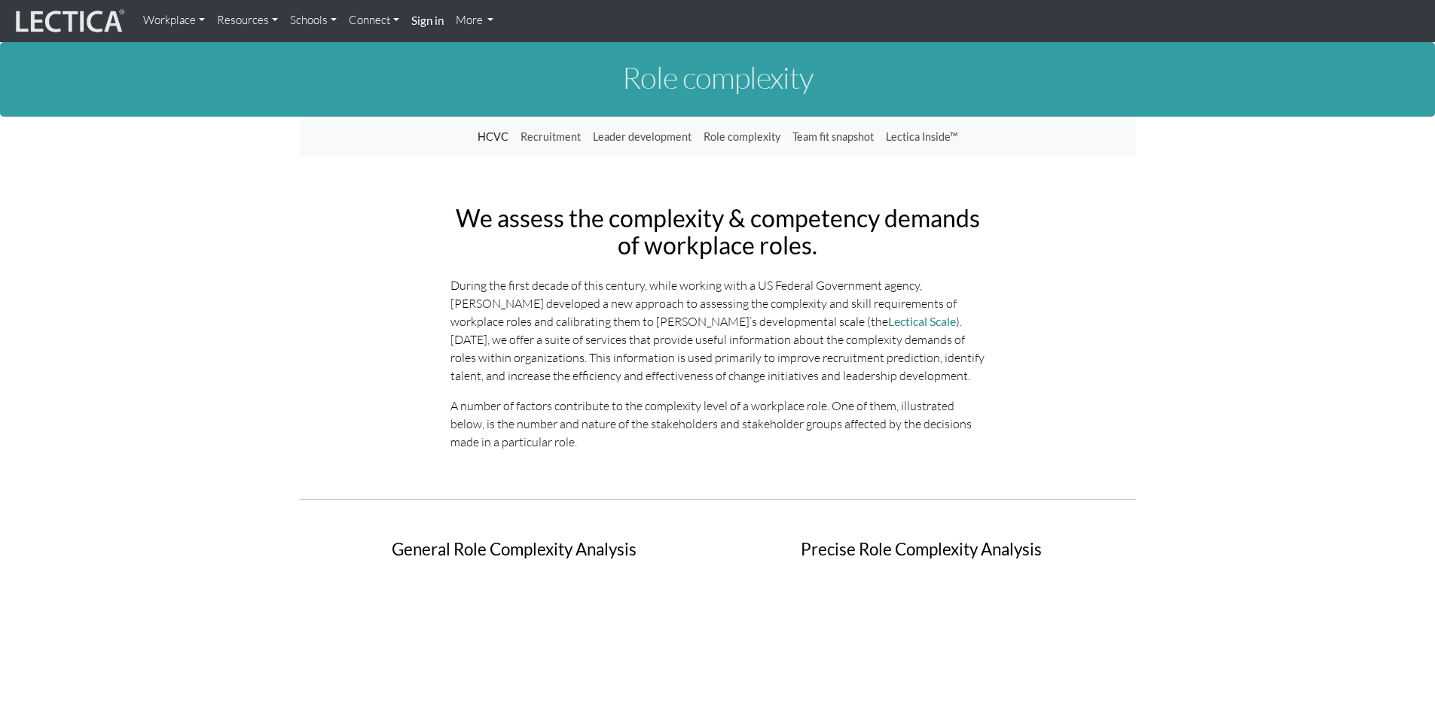
click at [74, 20] on img at bounding box center [68, 21] width 113 height 29
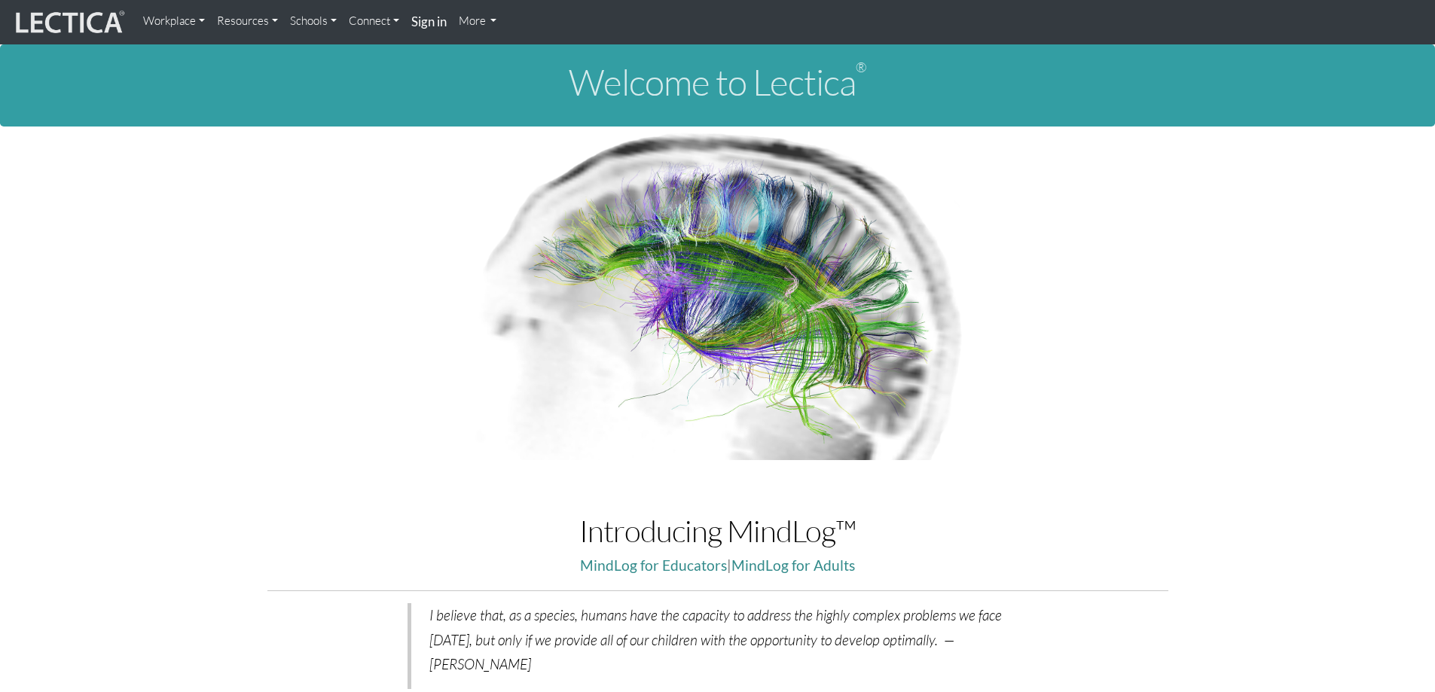
click at [246, 12] on link "Resources" at bounding box center [247, 21] width 73 height 30
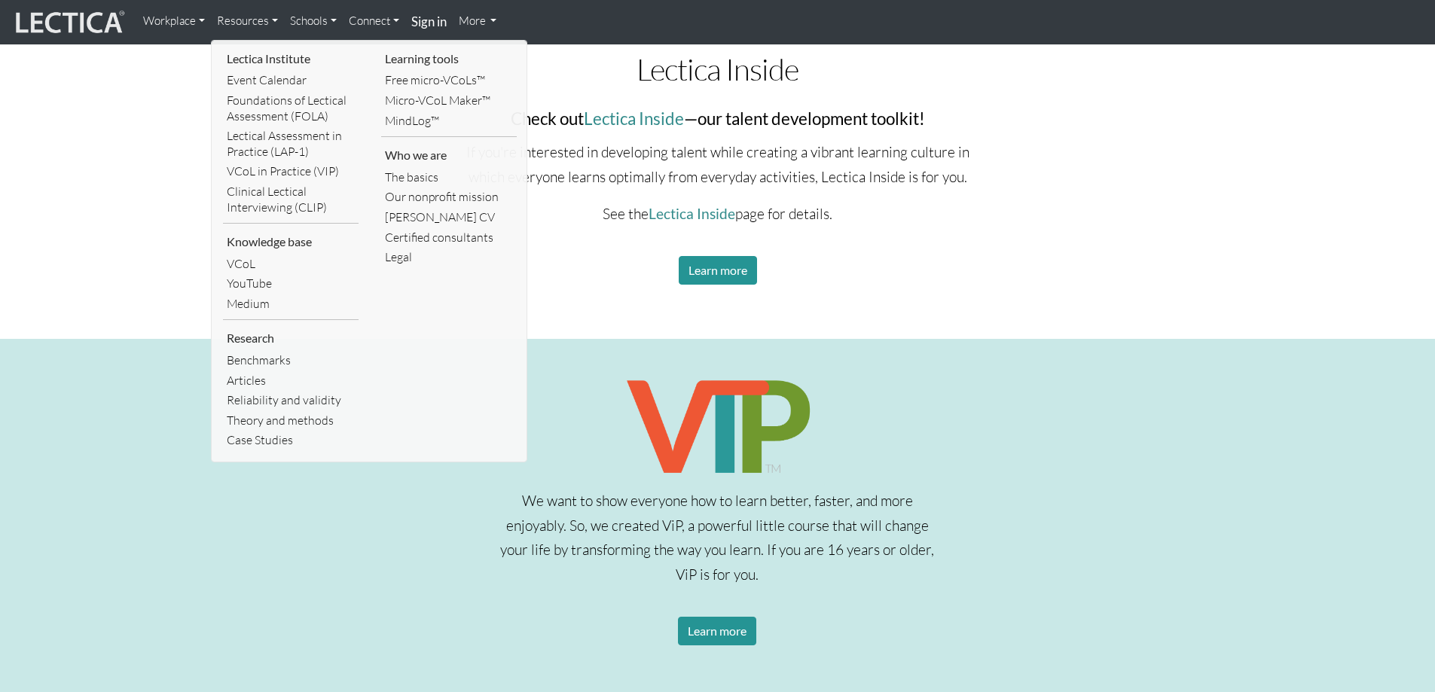
scroll to position [1027, 0]
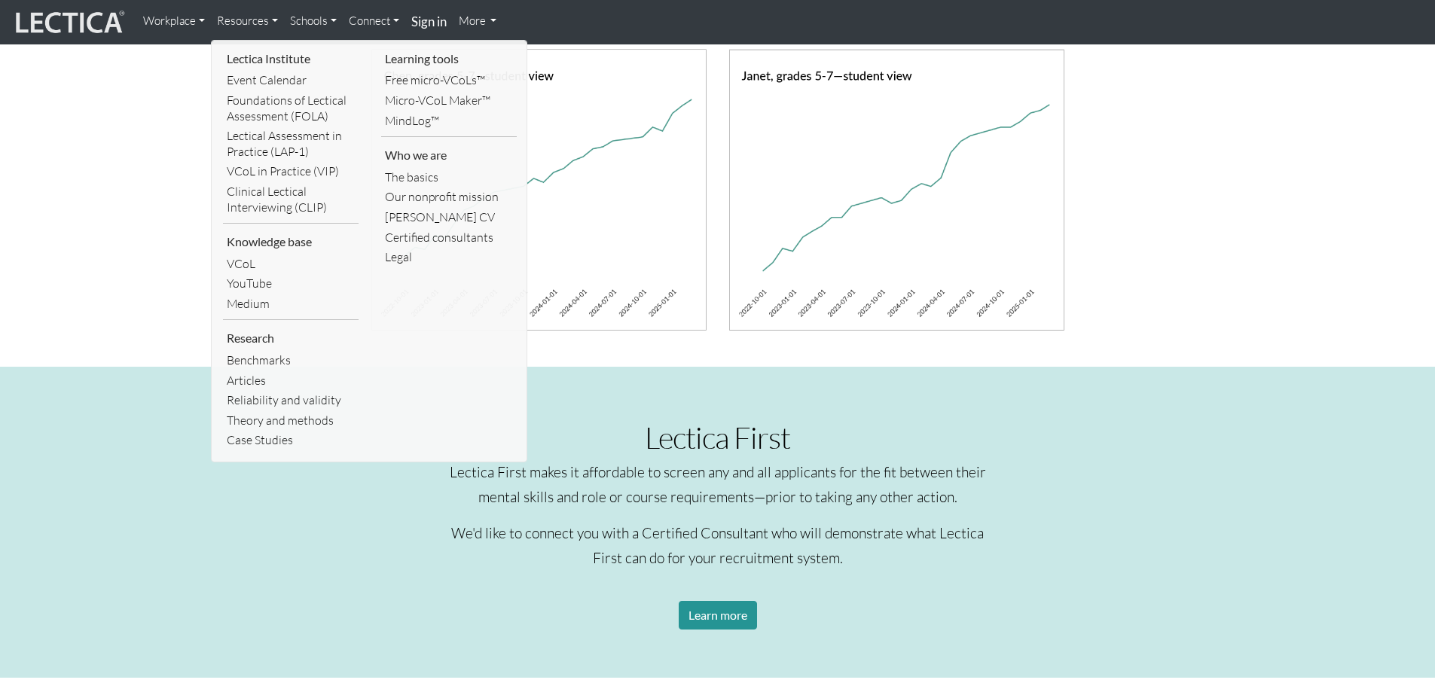
click at [470, 18] on link "More" at bounding box center [478, 21] width 50 height 30
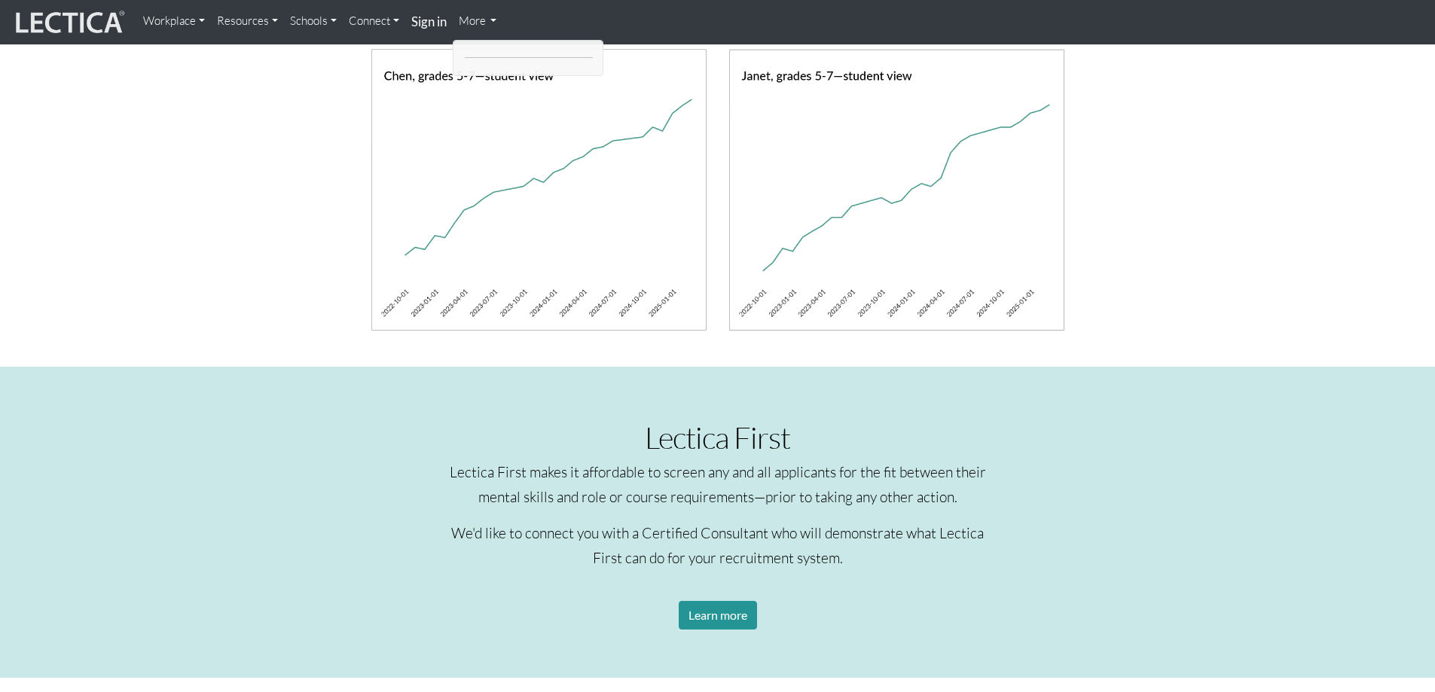
click at [163, 17] on link "Workplace" at bounding box center [174, 21] width 74 height 30
